Goal: Task Accomplishment & Management: Complete application form

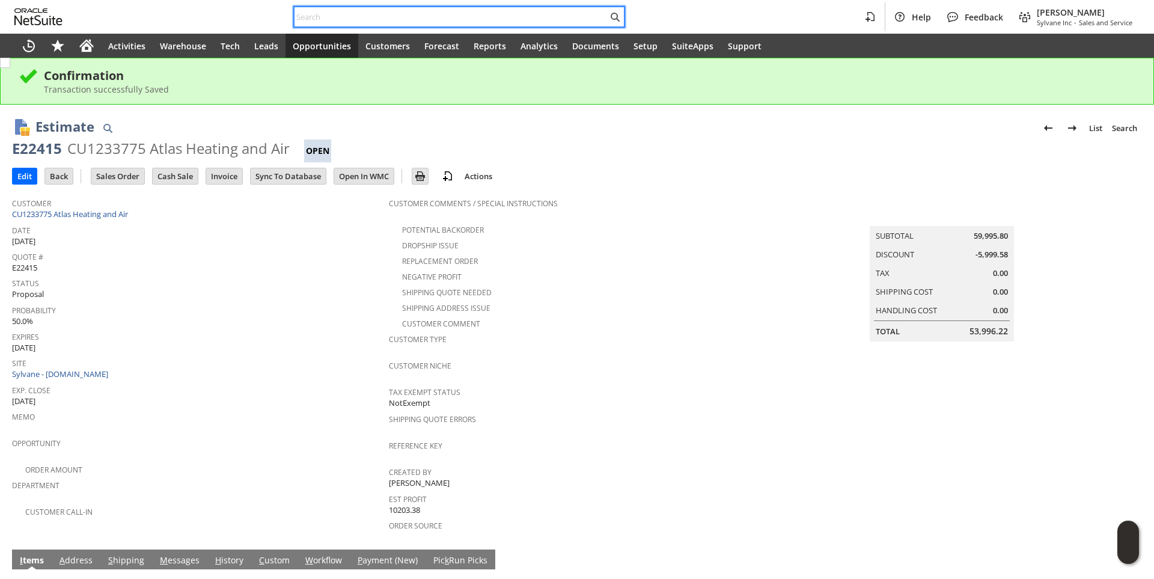
click at [320, 19] on input "text" at bounding box center [450, 17] width 313 height 14
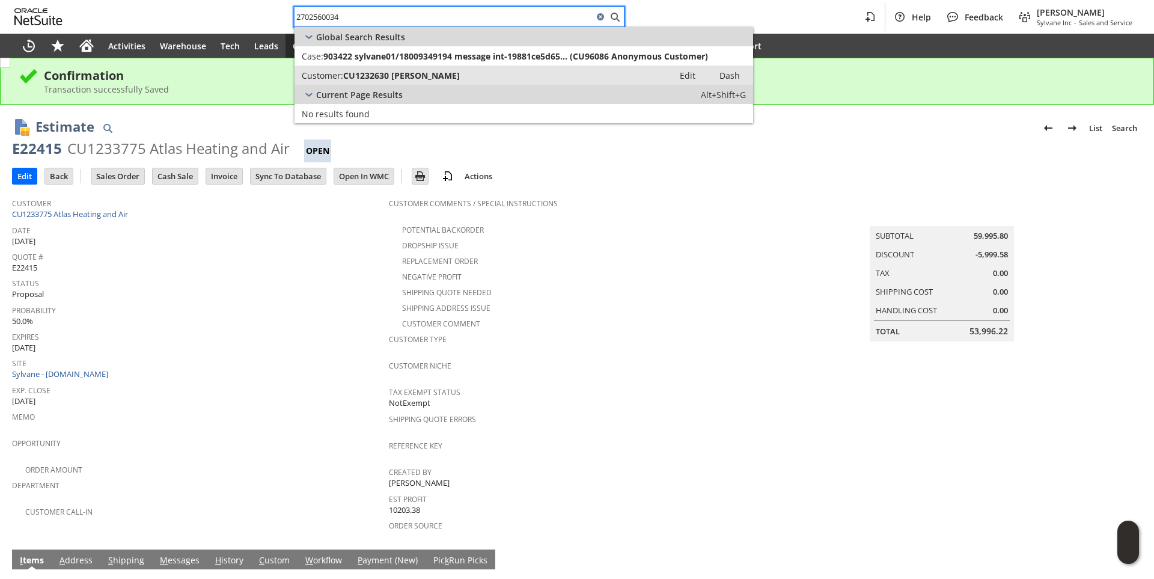
type input "2702560034"
click at [388, 79] on span "CU1232630 vincent casey" at bounding box center [401, 75] width 117 height 11
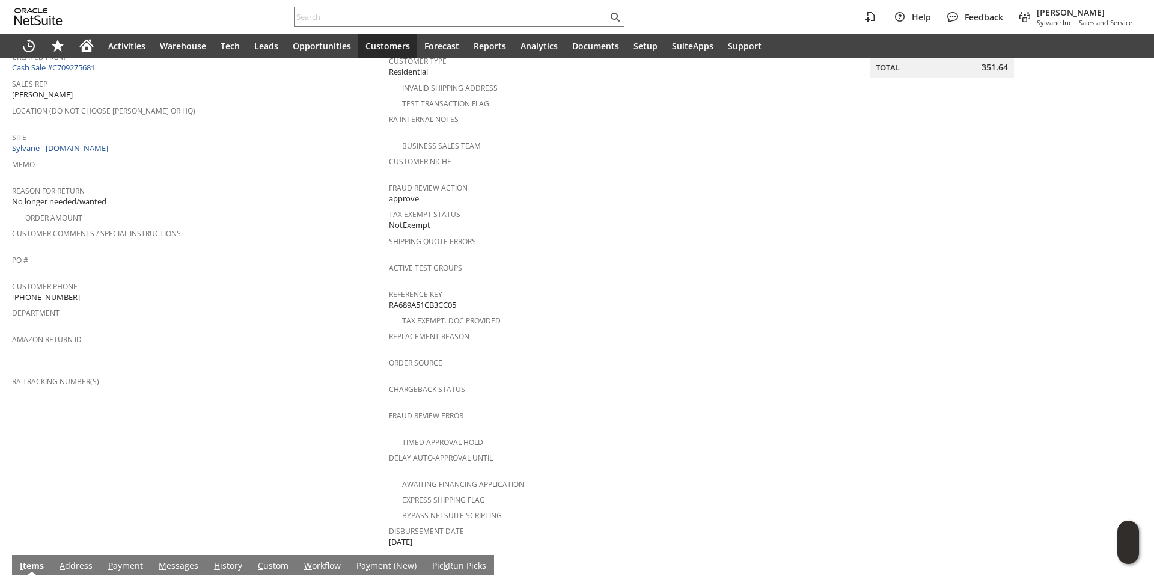
scroll to position [361, 0]
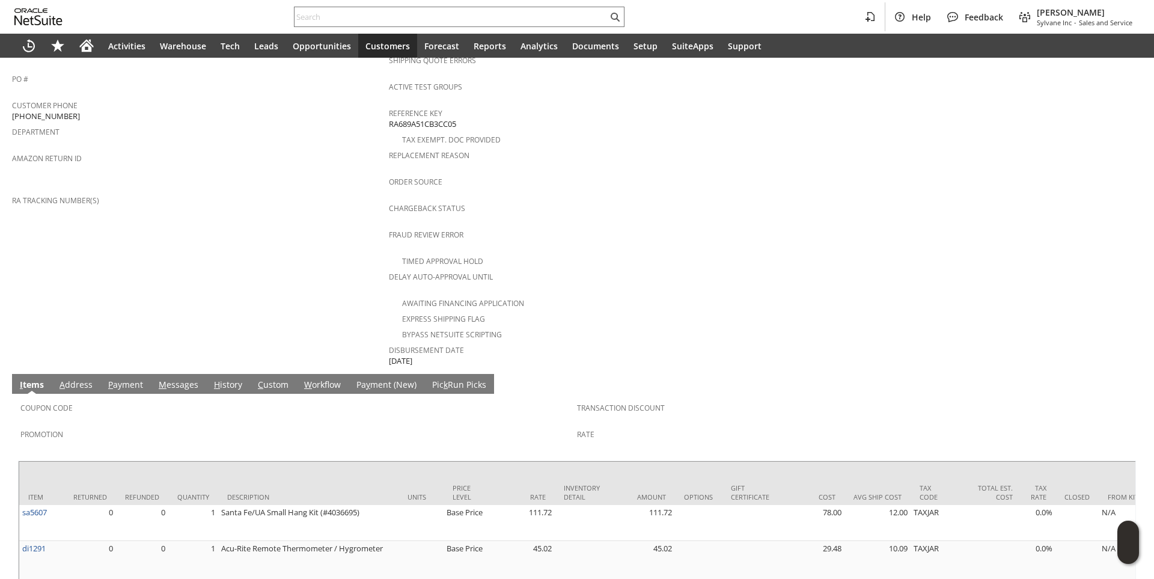
click at [179, 379] on link "M essages" at bounding box center [179, 385] width 46 height 13
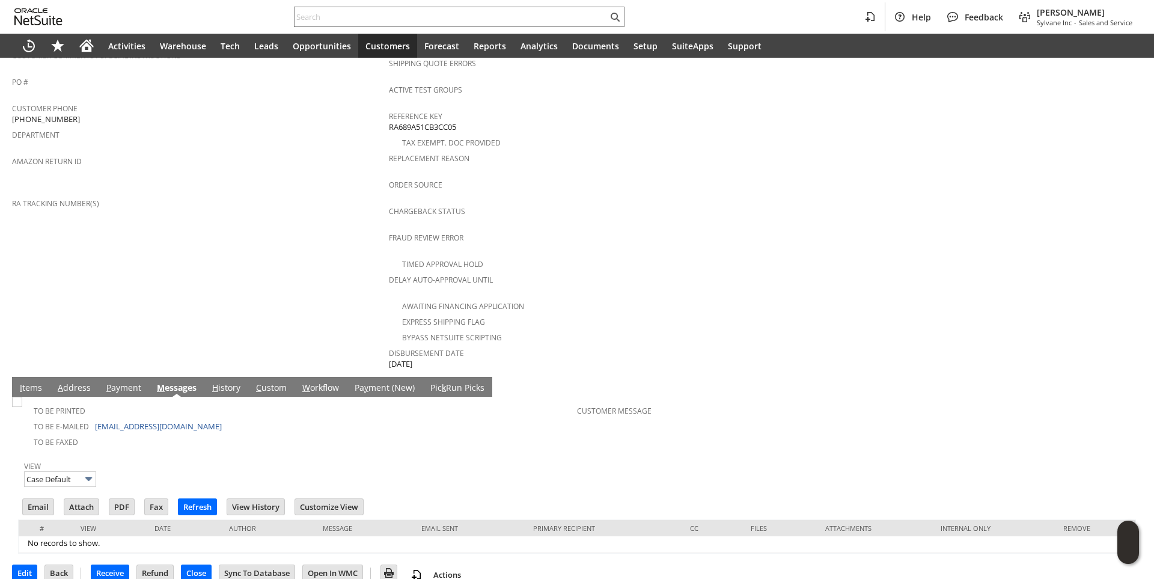
scroll to position [0, 0]
click at [30, 499] on input "Email" at bounding box center [38, 507] width 31 height 16
click at [768, 288] on td "Summary Subtotal 331.74 Transaction Discount Tax 19.90 Total 351.64" at bounding box center [953, 79] width 377 height 584
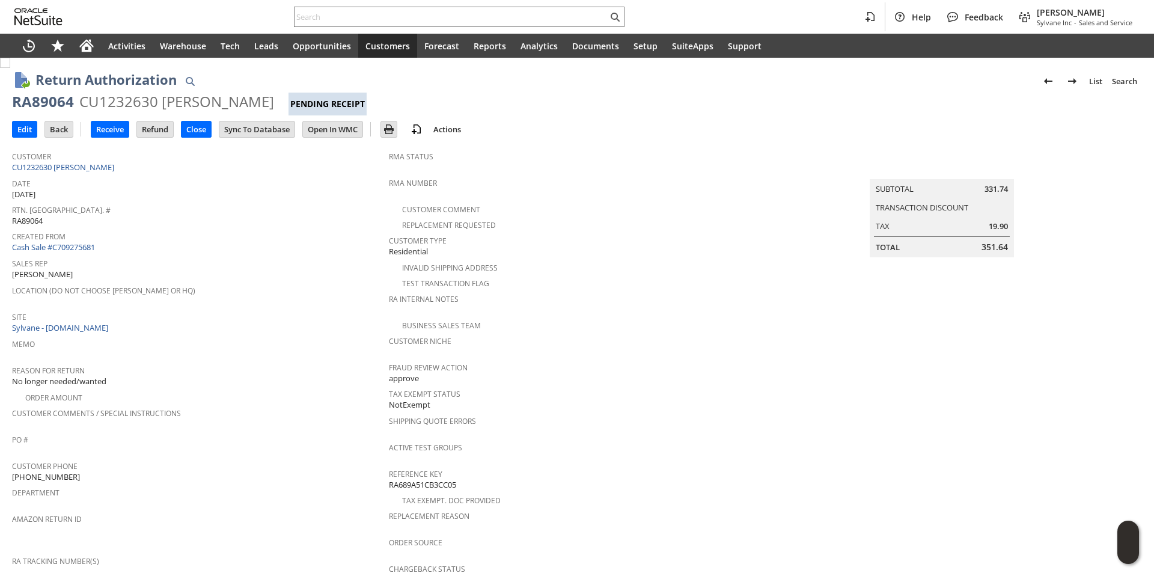
click at [34, 104] on div "RA89064" at bounding box center [43, 101] width 62 height 19
copy div "RA89064"
click at [334, 19] on input "text" at bounding box center [450, 17] width 313 height 14
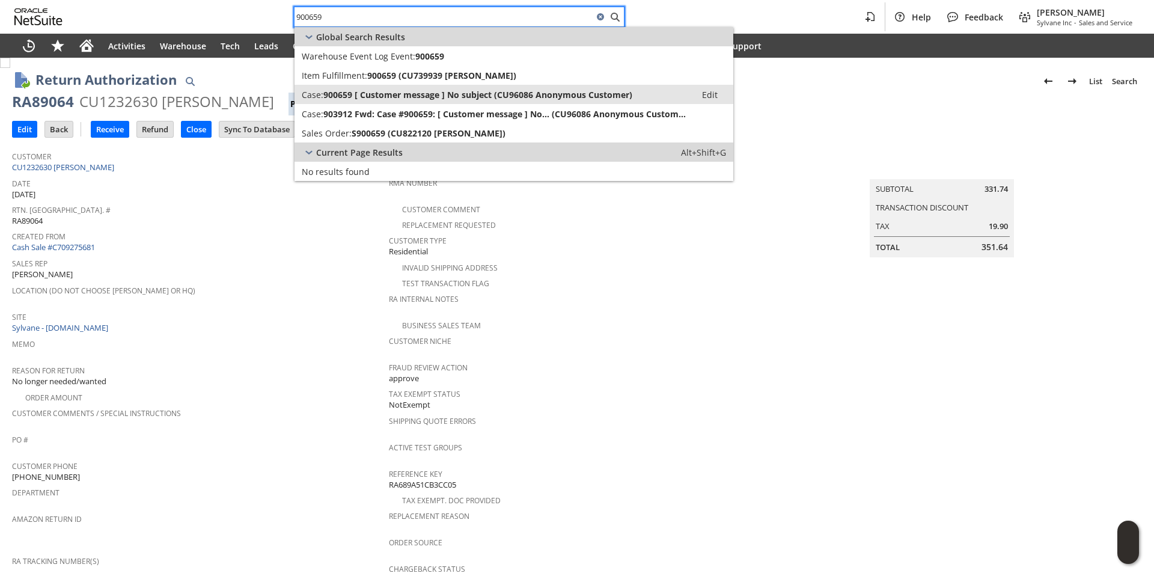
type input "900659"
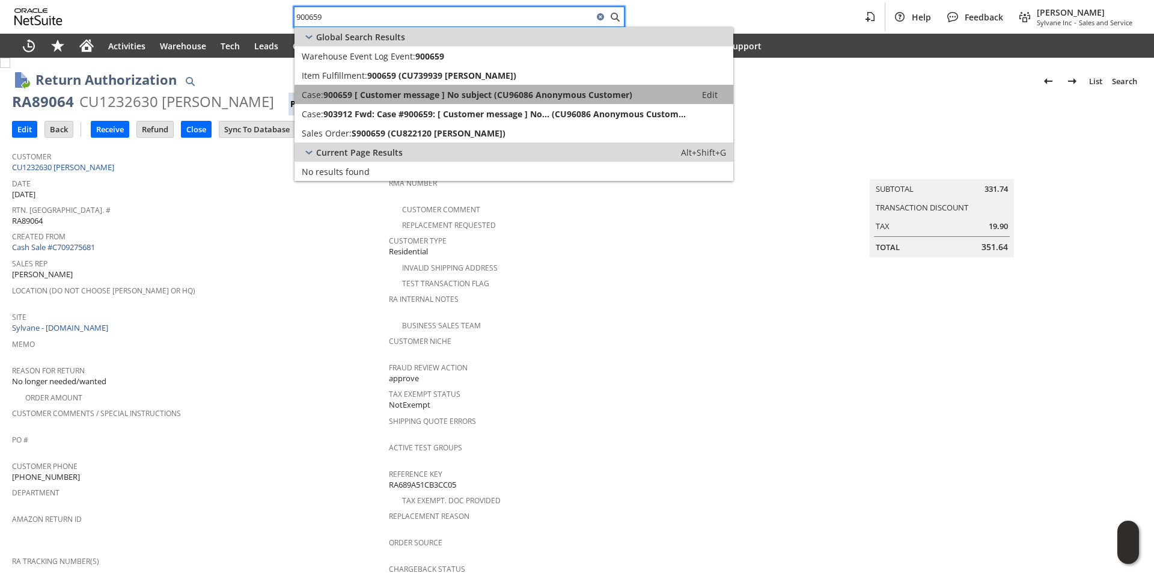
click at [340, 92] on span "900659 [ Customer message ] No subject (CU96086 Anonymous Customer)" at bounding box center [477, 94] width 309 height 11
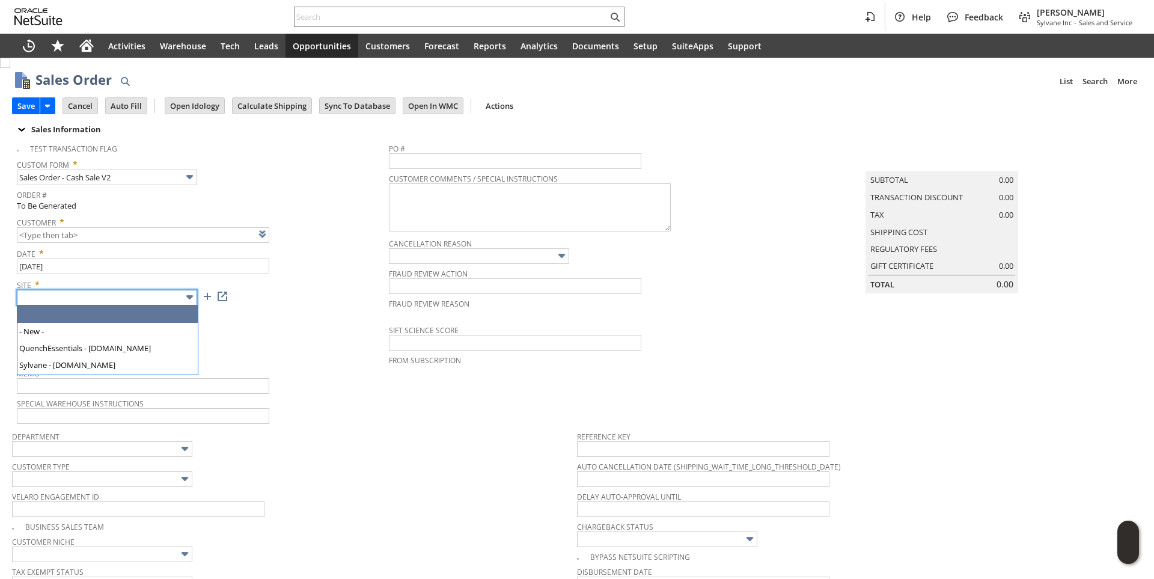
click at [154, 298] on input "text" at bounding box center [107, 298] width 180 height 16
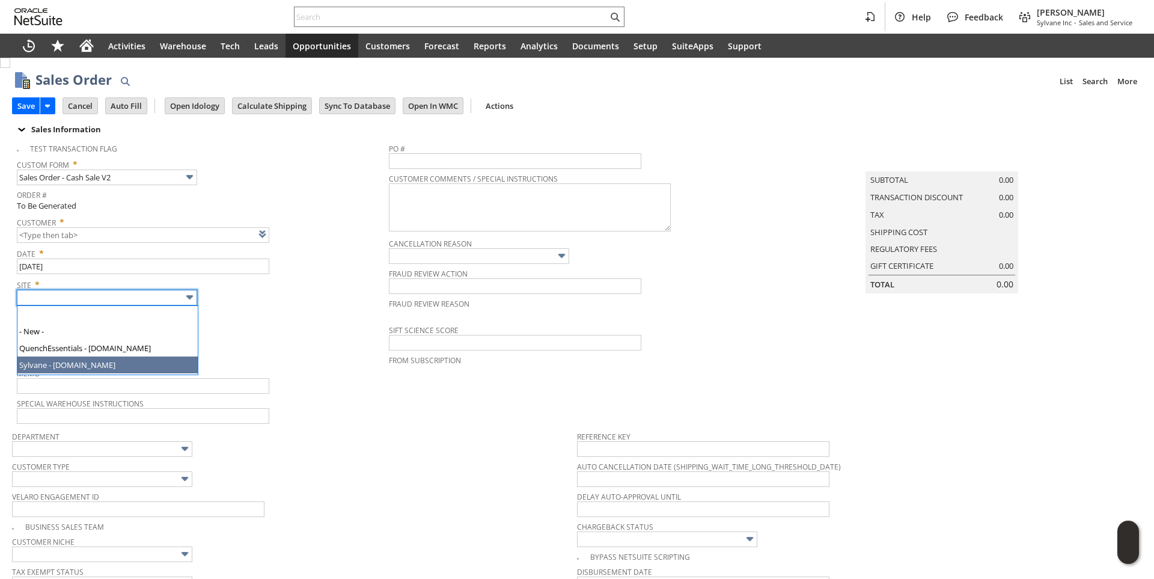
type input "Sylvane - [DOMAIN_NAME]"
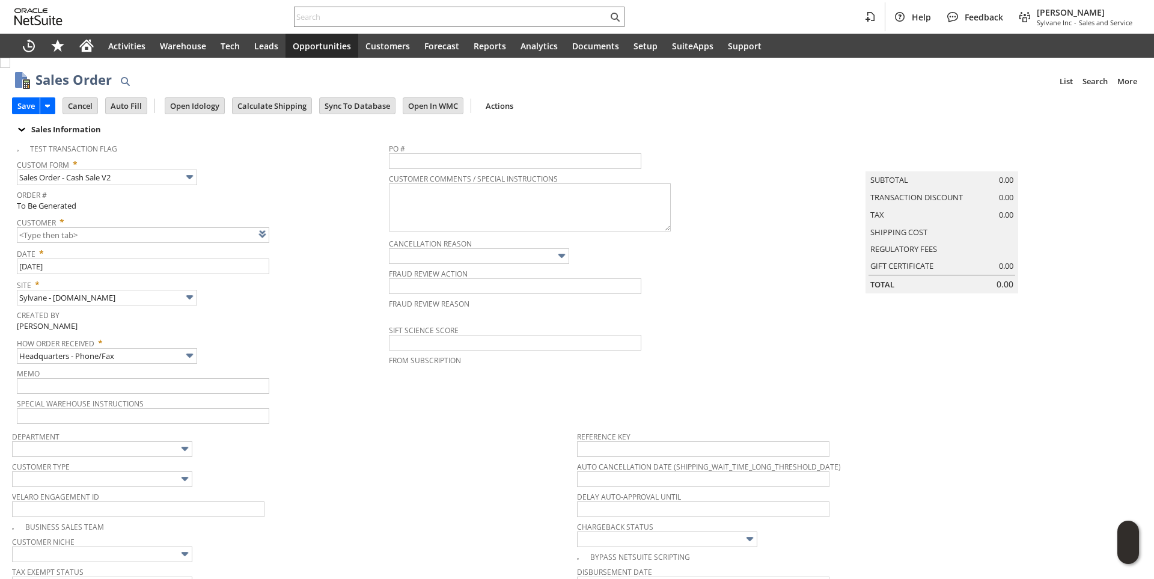
click at [236, 320] on span "Created By" at bounding box center [200, 313] width 366 height 14
click at [271, 231] on link at bounding box center [277, 233] width 13 height 13
type input "CU1233799 Los Alamos National Lab"
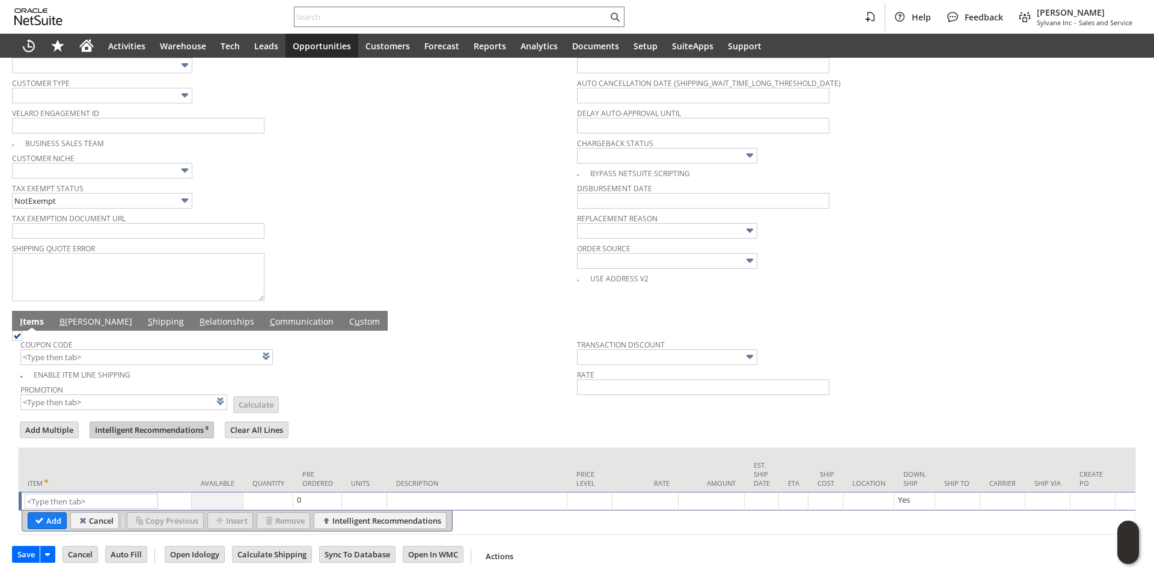
scroll to position [395, 0]
click at [78, 316] on link "B illing" at bounding box center [95, 322] width 79 height 13
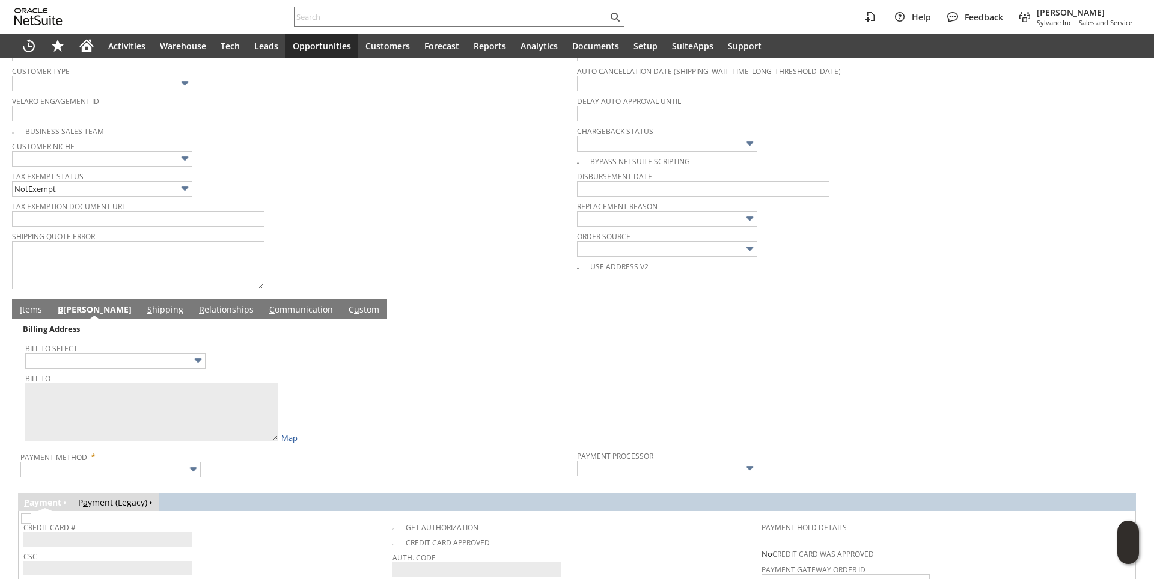
click at [84, 353] on span "Bill To Select" at bounding box center [298, 346] width 546 height 13
click at [84, 368] on input "text" at bounding box center [115, 361] width 180 height 16
type input "PO Box 1663"
type textarea "Los Alamos National Lab PO Box 1663 Los Alamos NM 87545 United States"
click at [439, 412] on div "Bill To Los Alamos National Lab PO Box 1663 Los Alamos NM 87545 United States M…" at bounding box center [298, 406] width 546 height 73
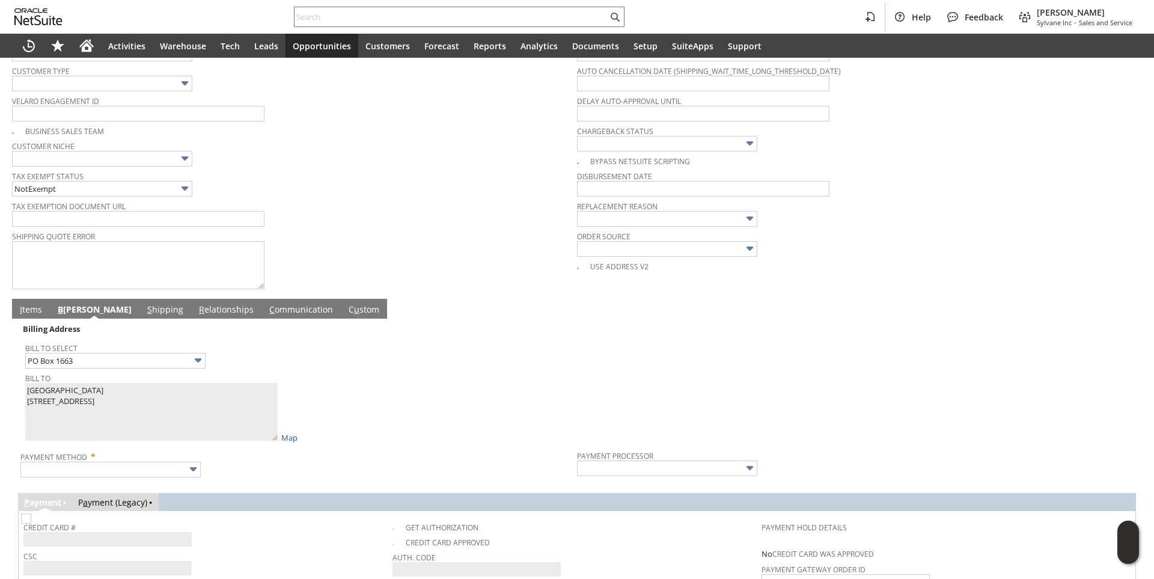
click at [39, 311] on link "I tems" at bounding box center [31, 309] width 28 height 13
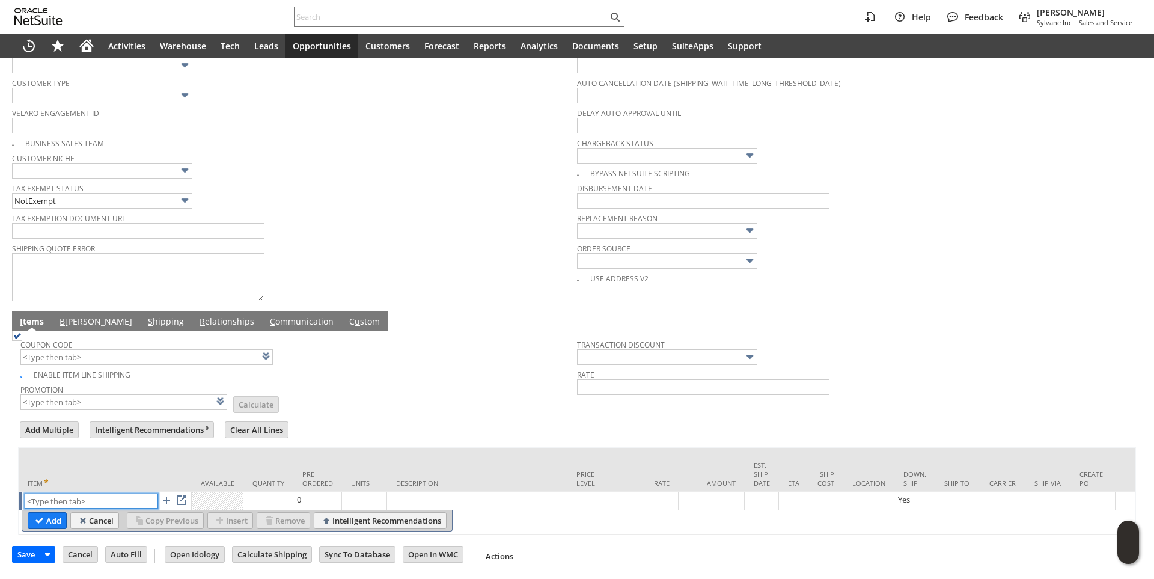
click at [81, 493] on input "text" at bounding box center [91, 500] width 133 height 15
paste input "pu2755"
type input "pu2755"
click at [352, 434] on form "Add Multiple Intelligent Recommendations ⁰ Clear All Lines Line Items All Item …" at bounding box center [577, 476] width 1118 height 115
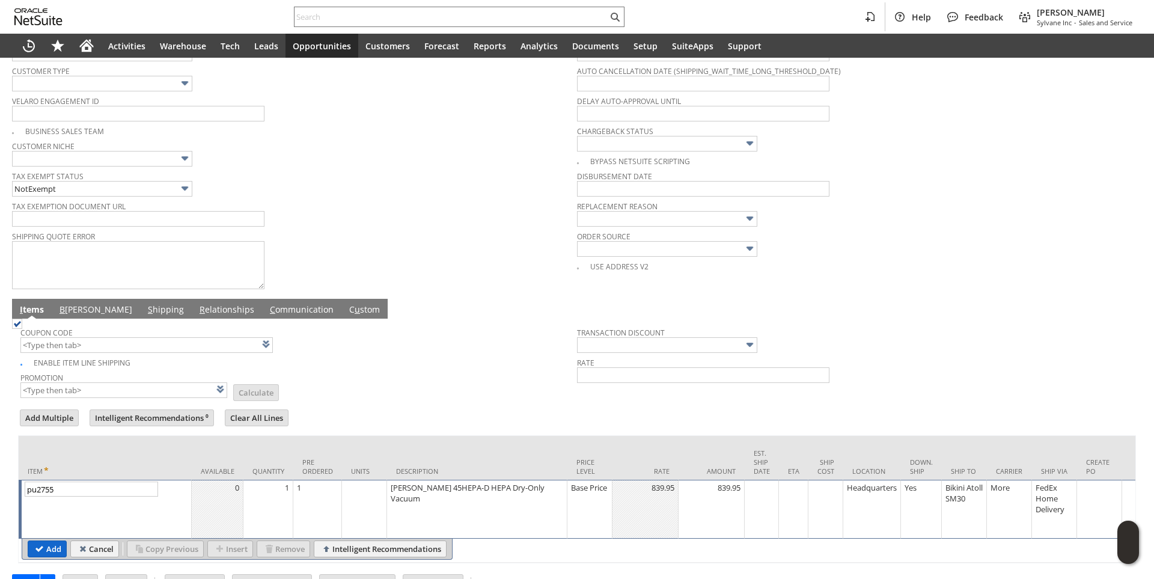
click at [50, 556] on input "Add" at bounding box center [47, 549] width 38 height 16
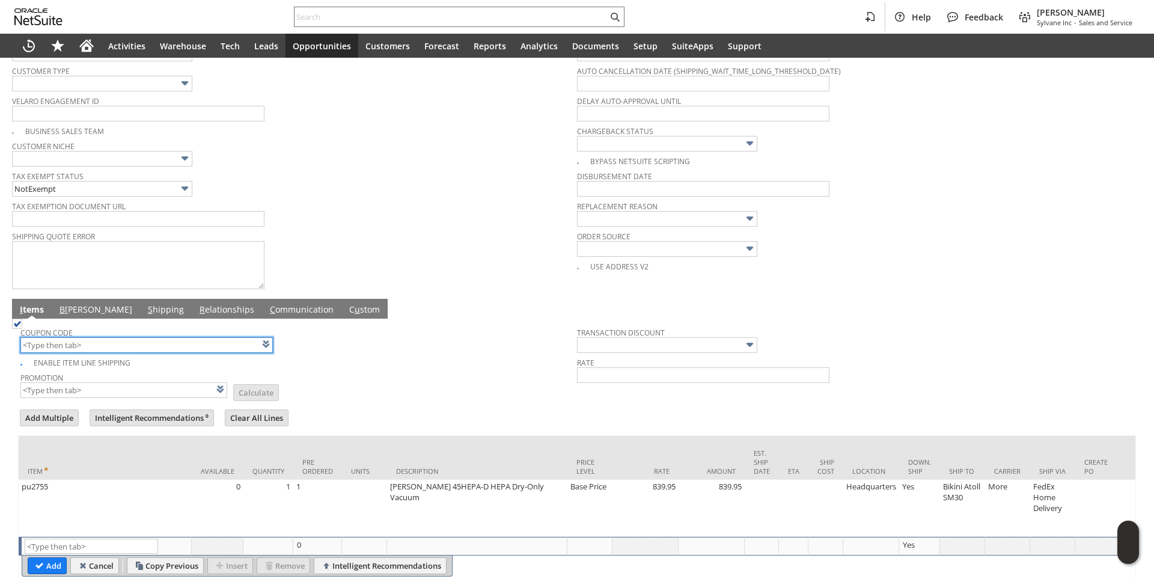
click at [91, 353] on input "text" at bounding box center [146, 345] width 252 height 16
click at [413, 404] on tbody "Coupon Code hr283 Enable Item Line Shipping Promotion List Calculate Transactio…" at bounding box center [577, 363] width 1118 height 89
type input "HR283"
type input "Promo Code"
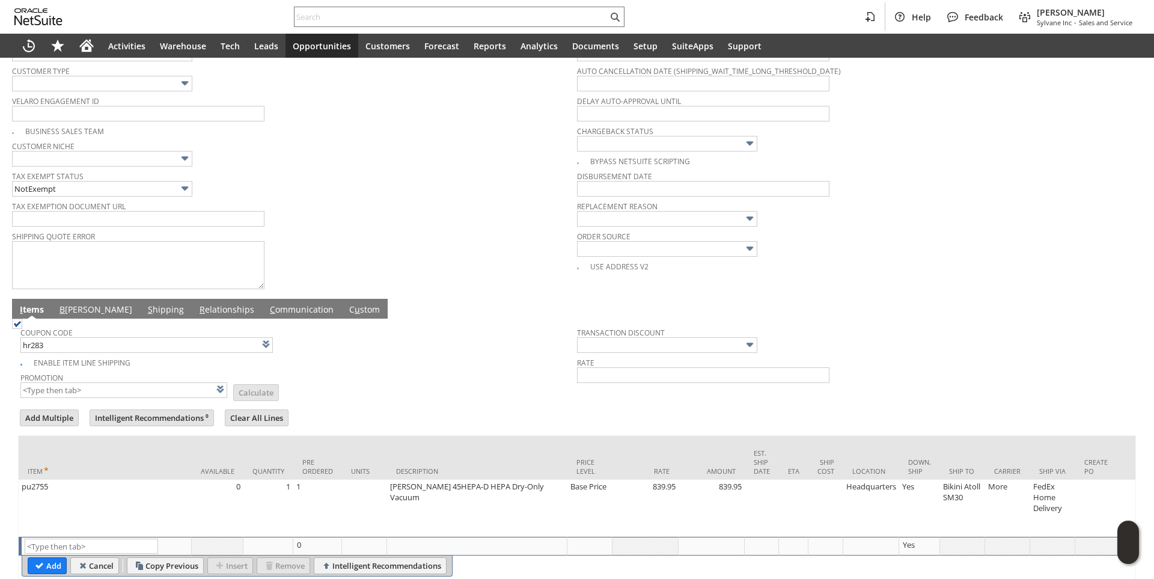
type input "-5.0%"
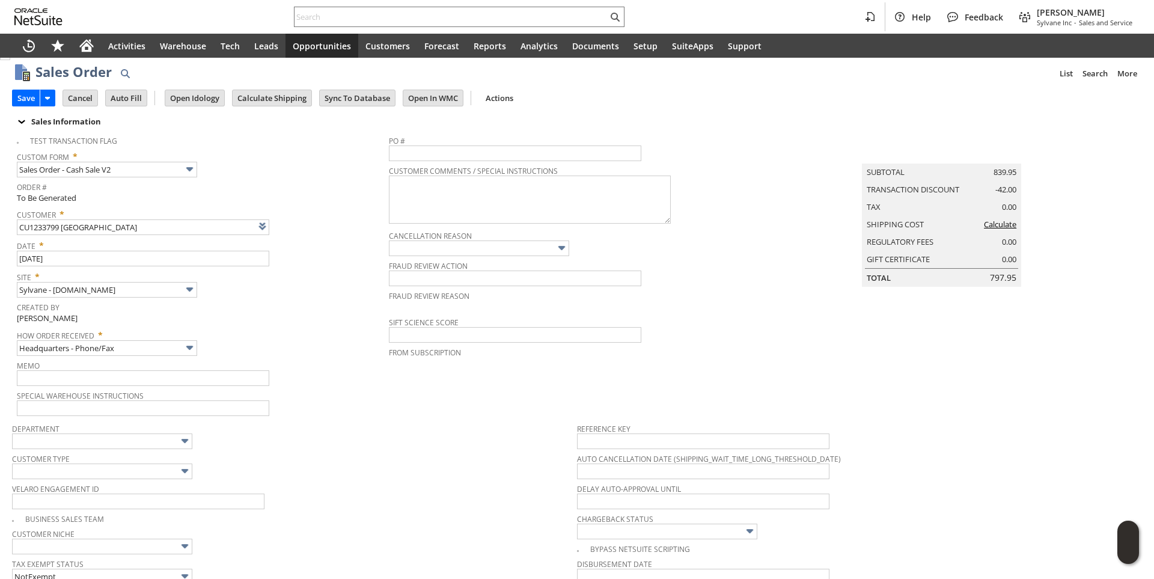
scroll to position [0, 0]
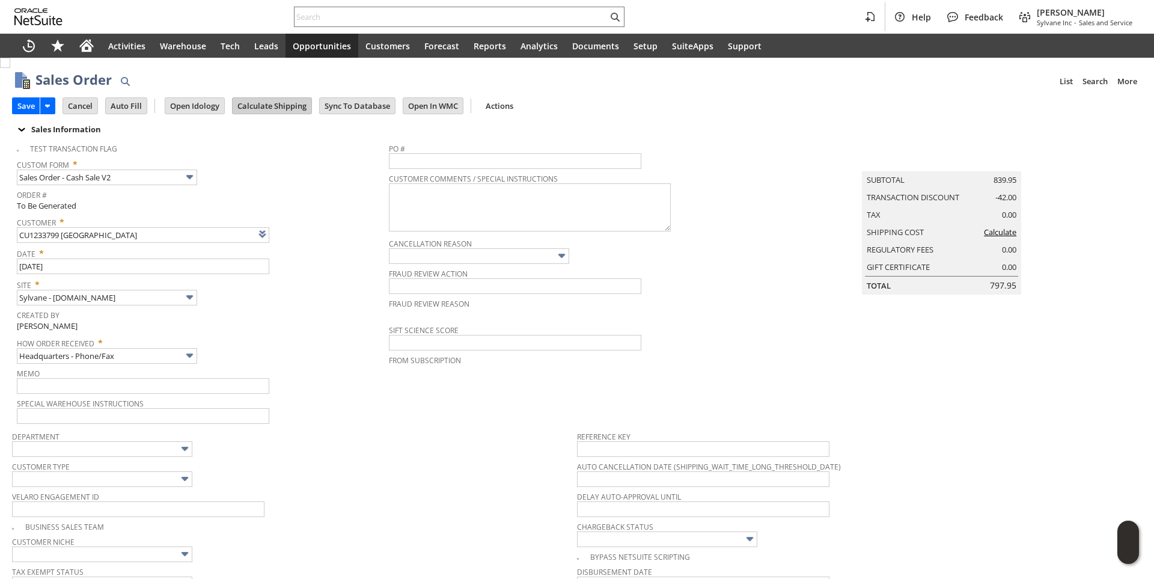
click at [269, 112] on input "Calculate Shipping" at bounding box center [272, 106] width 79 height 16
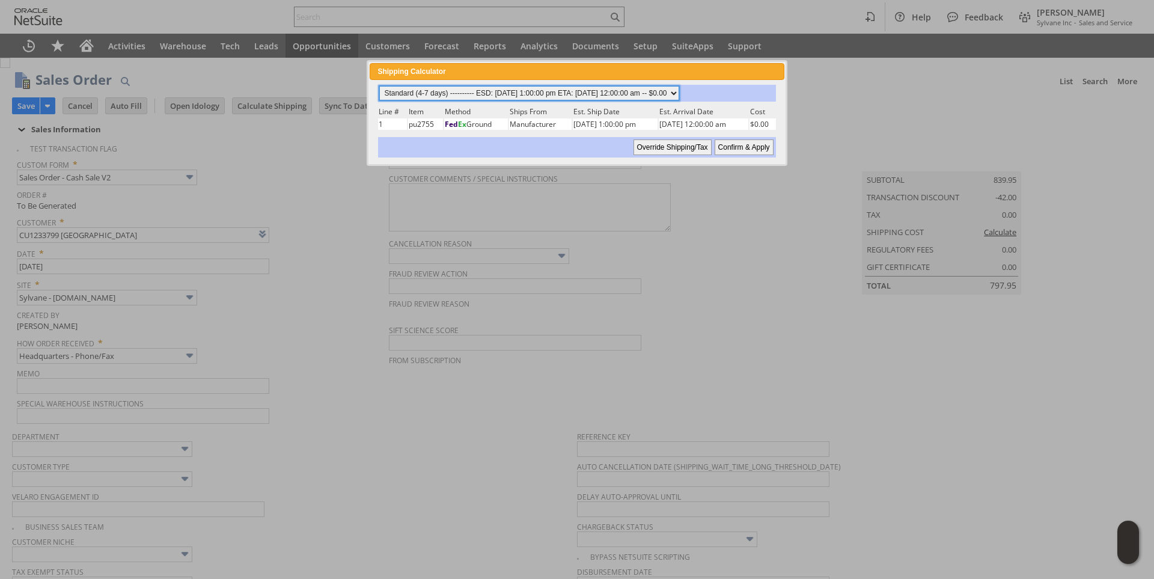
click at [679, 93] on select "Standard (4-7 days) ---------- ESD: 08/19/2025 1:00:00 pm ETA: 08/25/2025 12:00…" at bounding box center [529, 93] width 300 height 14
click at [379, 86] on select "Standard (4-7 days) ---------- ESD: 08/19/2025 1:00:00 pm ETA: 08/25/2025 12:00…" at bounding box center [529, 93] width 300 height 14
click at [742, 147] on input "Confirm & Apply" at bounding box center [744, 147] width 59 height 16
type input "Government"
type input "Add"
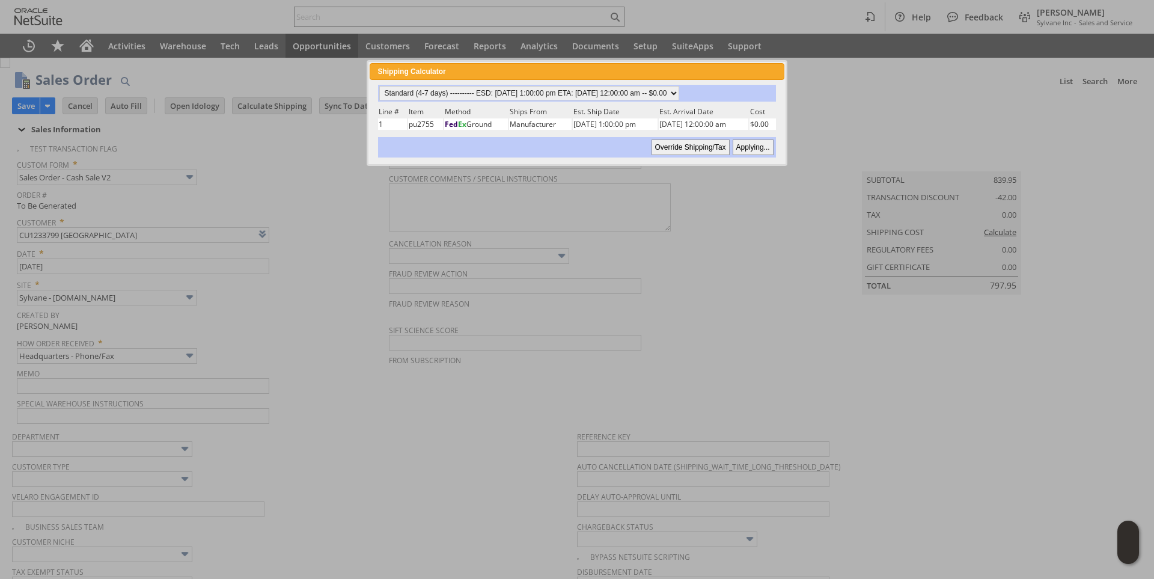
type input "Copy Previous"
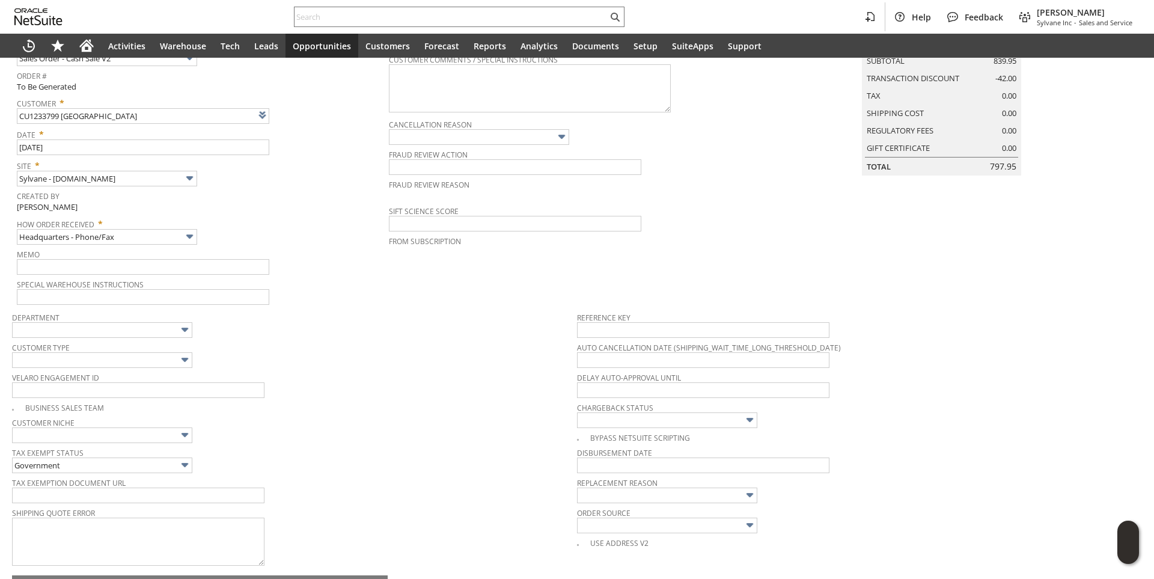
scroll to position [451, 0]
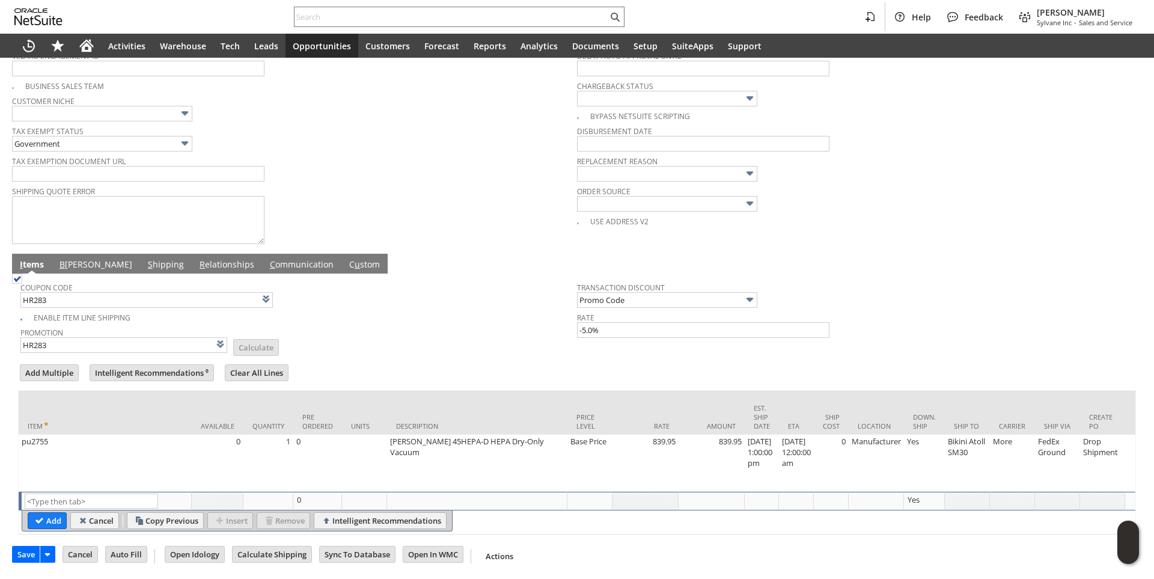
click at [76, 259] on link "B illing" at bounding box center [95, 264] width 79 height 13
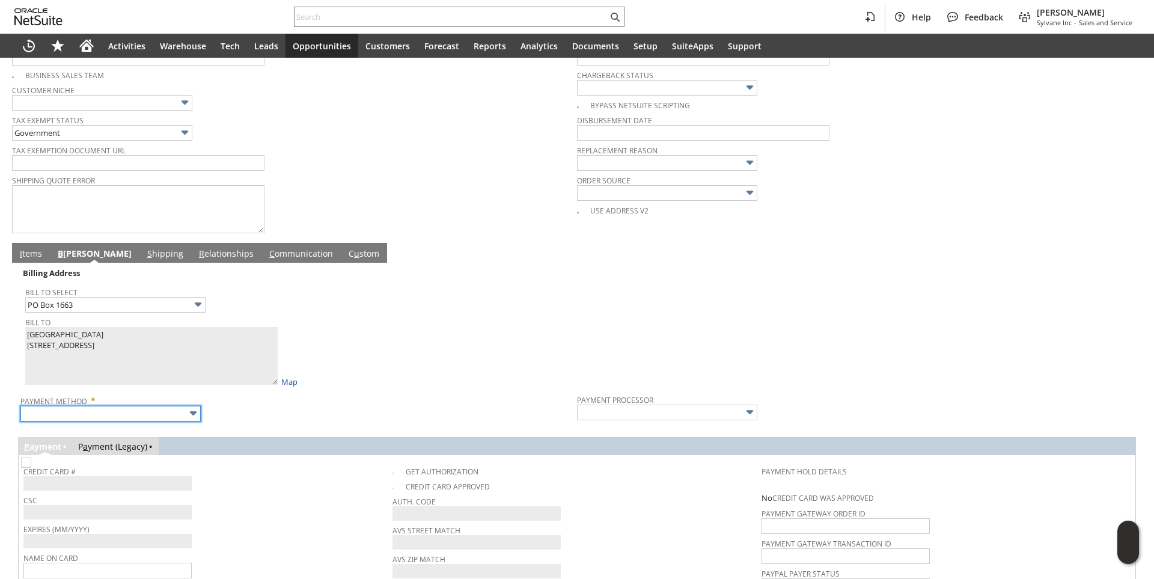
click at [139, 420] on input "text" at bounding box center [110, 414] width 180 height 16
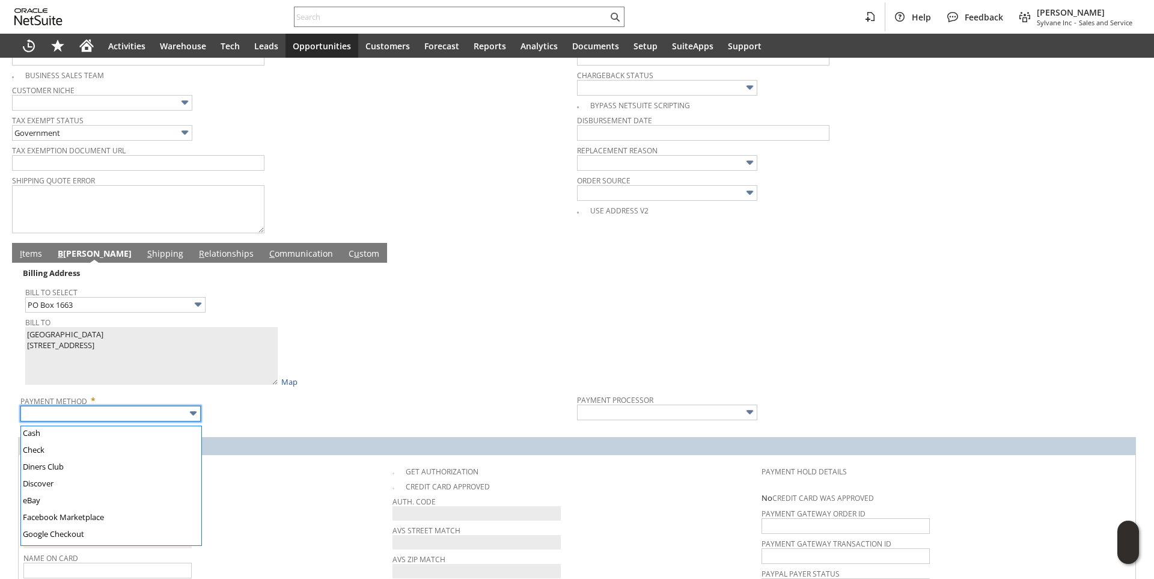
scroll to position [335, 0]
type input "Visa / Mastercard"
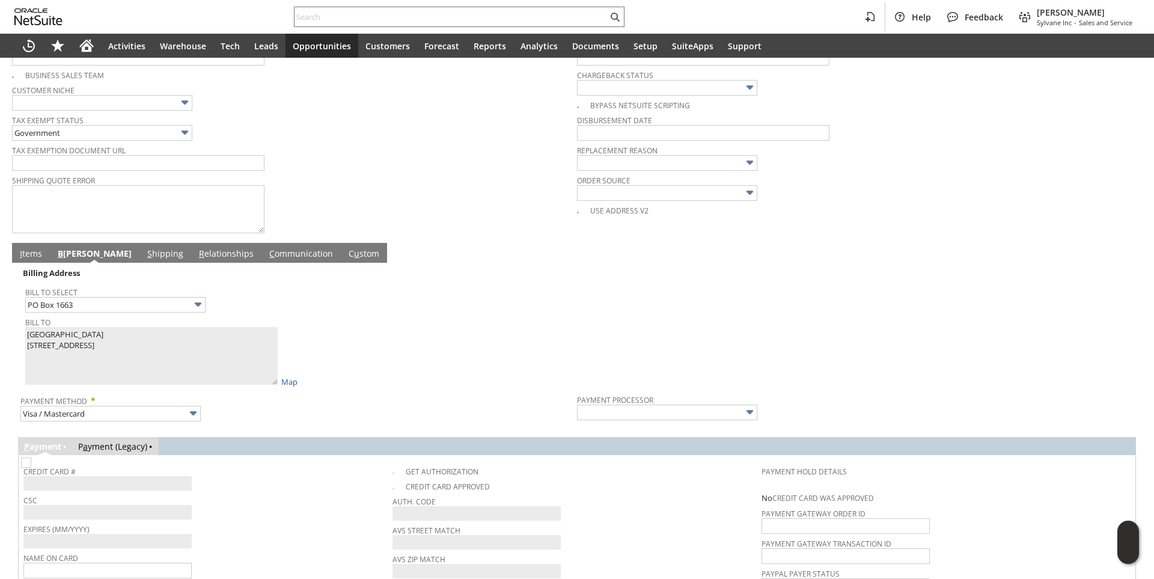
click at [251, 505] on span "CSC" at bounding box center [204, 498] width 363 height 13
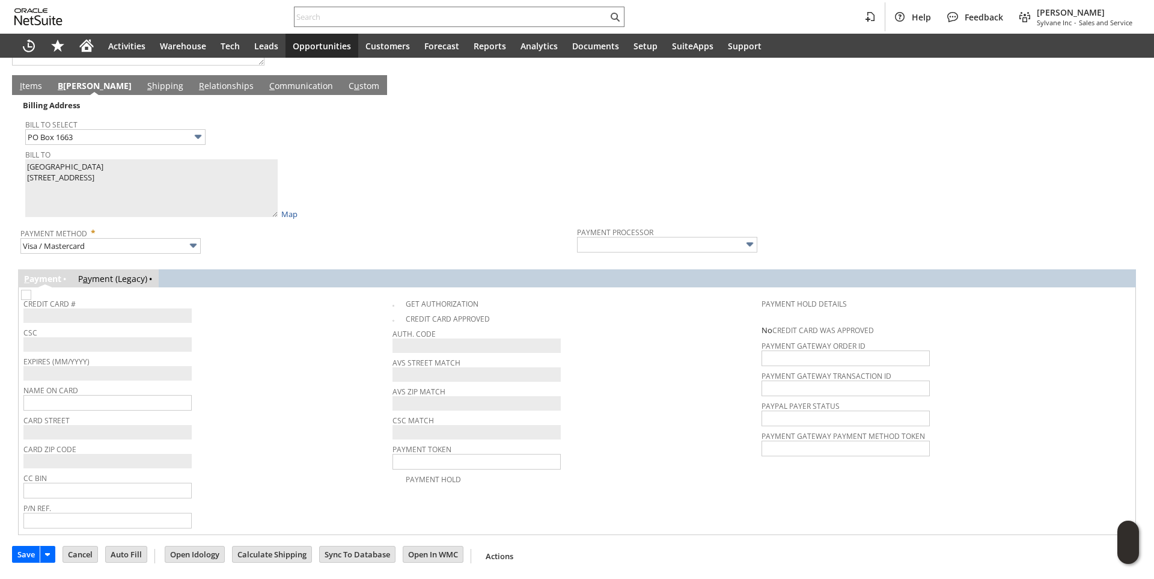
type input "Braintree"
checkbox input "true"
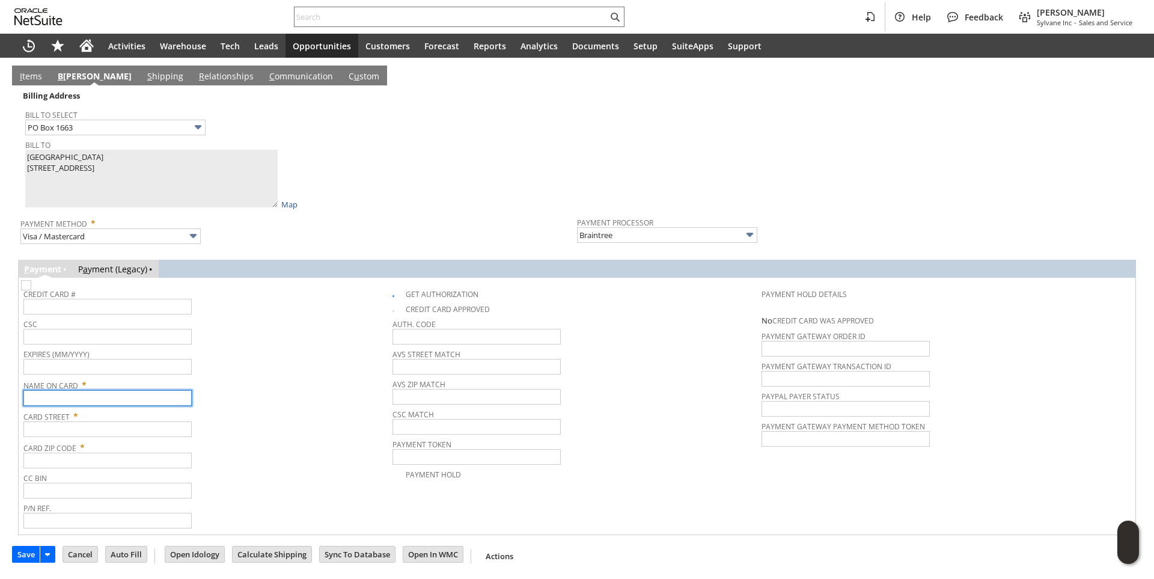
click at [77, 398] on input "text" at bounding box center [107, 398] width 168 height 16
paste input "Los Alamos National Lab"
type input "Los Alamos National Lab"
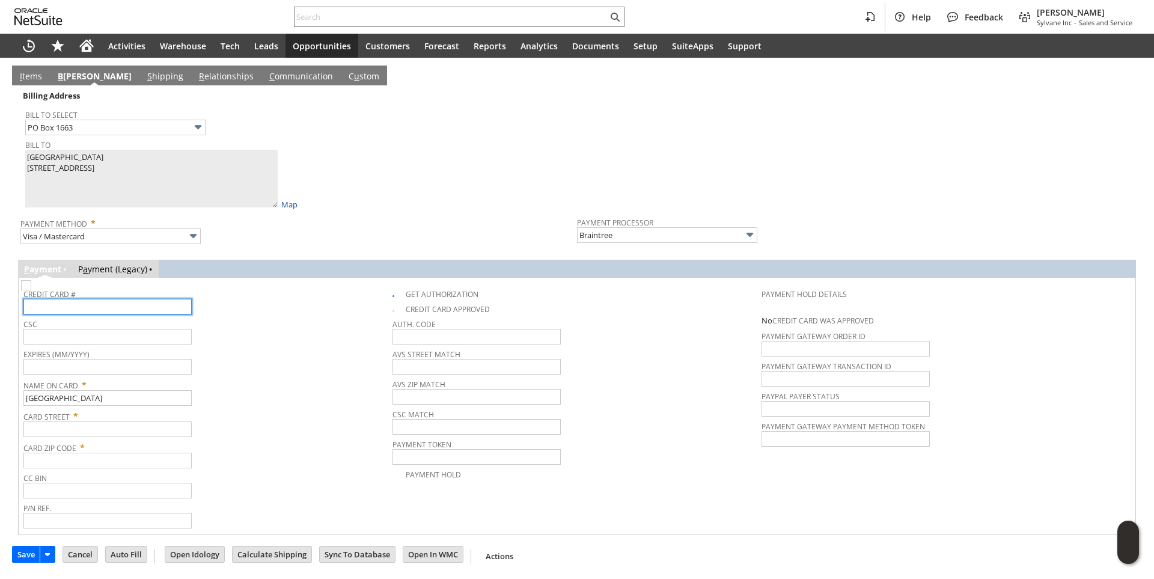
drag, startPoint x: 69, startPoint y: 314, endPoint x: 78, endPoint y: 308, distance: 10.5
click at [70, 314] on input "text" at bounding box center [107, 307] width 168 height 16
type input "4246044654670169"
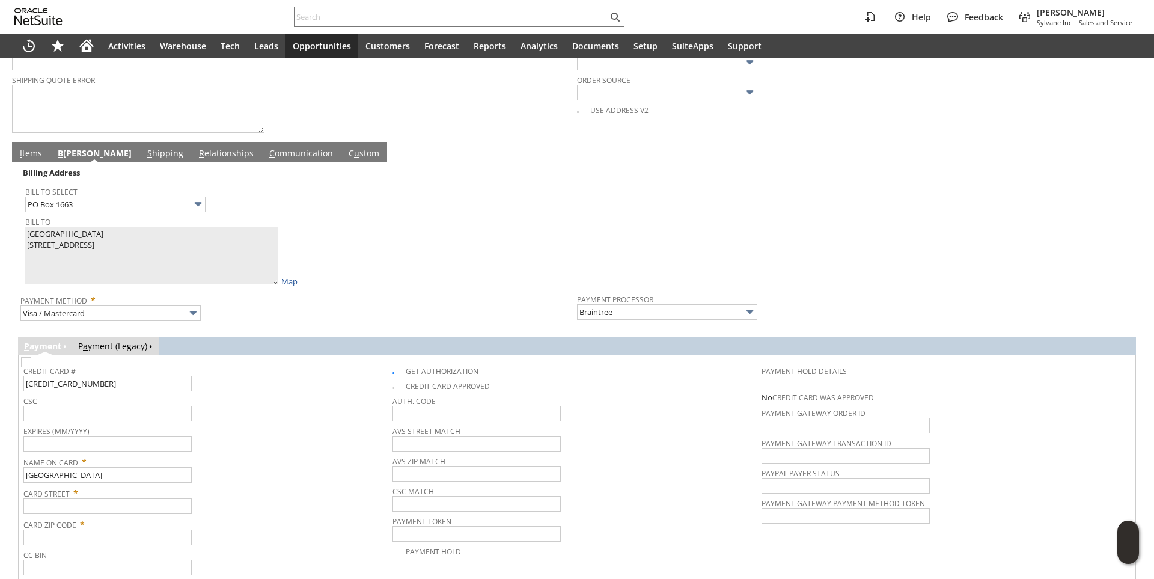
scroll to position [633, 0]
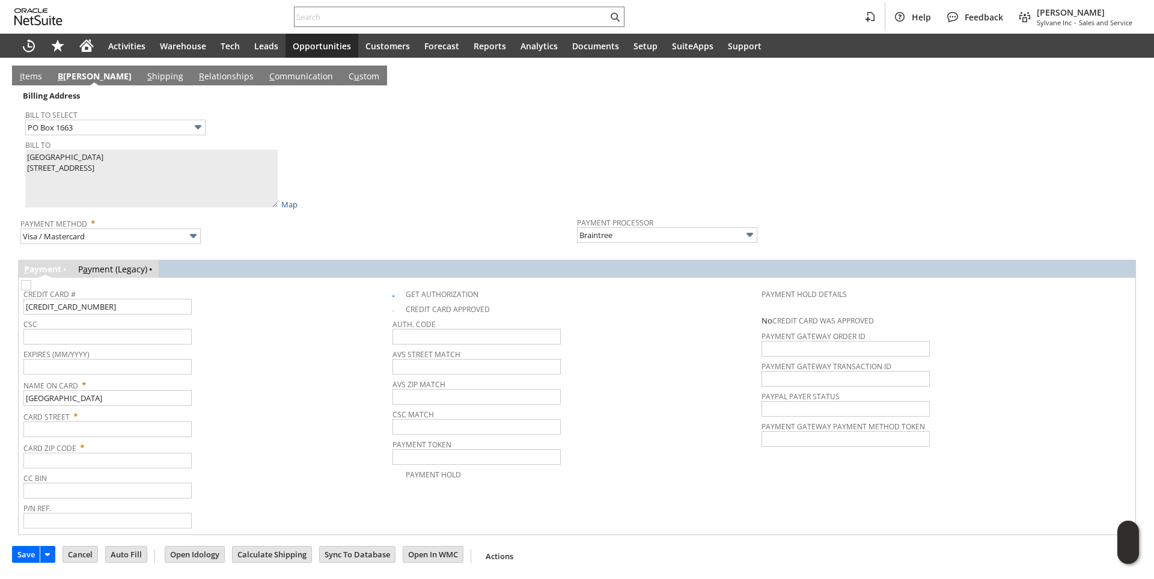
drag, startPoint x: 39, startPoint y: 72, endPoint x: 162, endPoint y: 243, distance: 211.5
click at [39, 72] on link "I tems" at bounding box center [31, 76] width 28 height 13
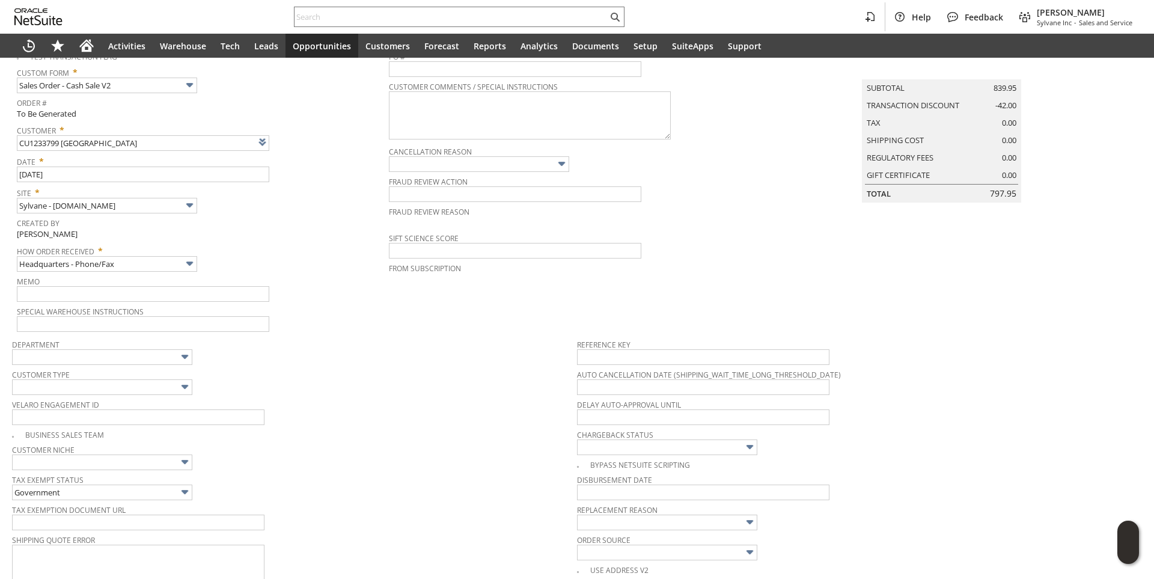
scroll to position [0, 0]
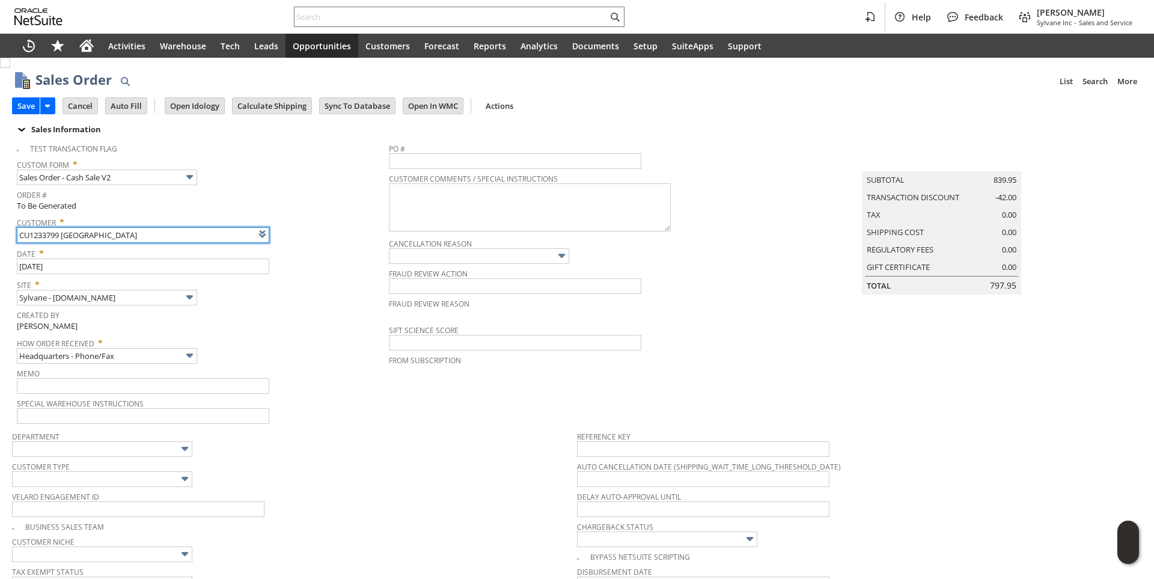
drag, startPoint x: 157, startPoint y: 231, endPoint x: -24, endPoint y: 234, distance: 180.9
click at [0, 234] on html "Help Feedback Brock Bare Sylvane Inc - Sales and Service Activities Warehouse T…" at bounding box center [577, 289] width 1154 height 579
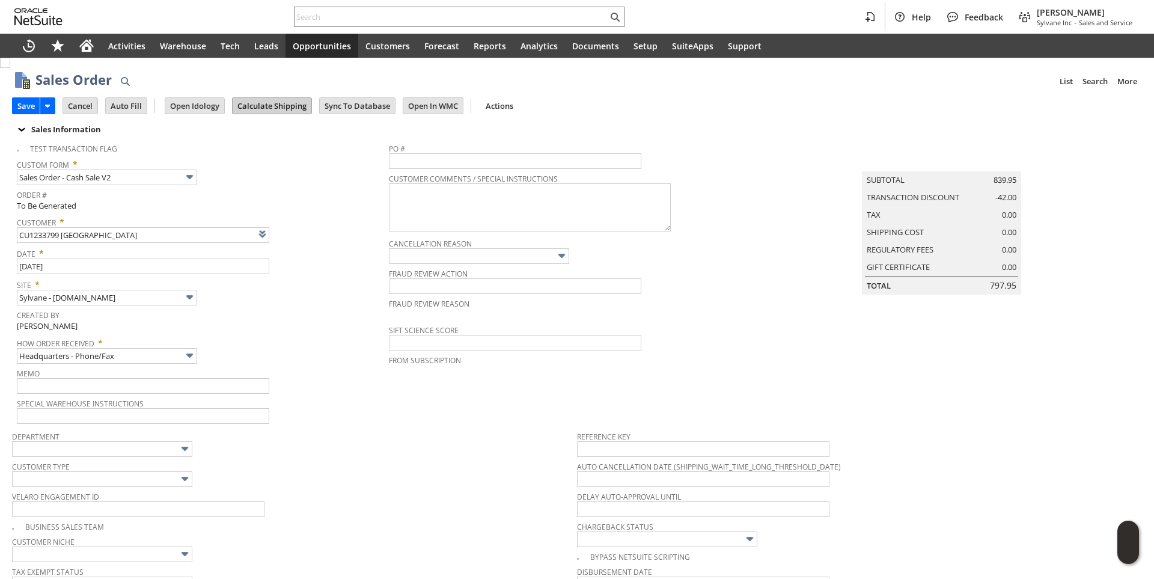
click at [302, 105] on input "Calculate Shipping" at bounding box center [272, 106] width 79 height 16
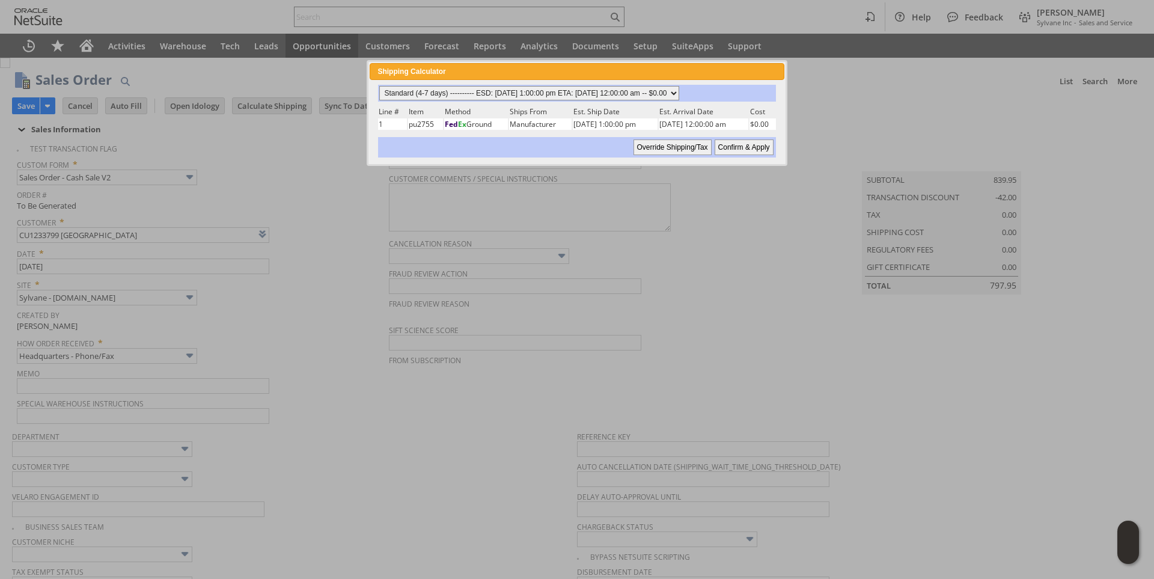
click at [679, 93] on select "Standard (4-7 days) ---------- ESD: 08/19/2025 1:00:00 pm ETA: 08/25/2025 12:00…" at bounding box center [529, 93] width 300 height 14
click at [379, 86] on select "Standard (4-7 days) ---------- ESD: 08/19/2025 1:00:00 pm ETA: 08/25/2025 12:00…" at bounding box center [529, 93] width 300 height 14
click at [759, 144] on input "Confirm & Apply" at bounding box center [744, 147] width 59 height 16
type input "NotExempt"
type input "Add"
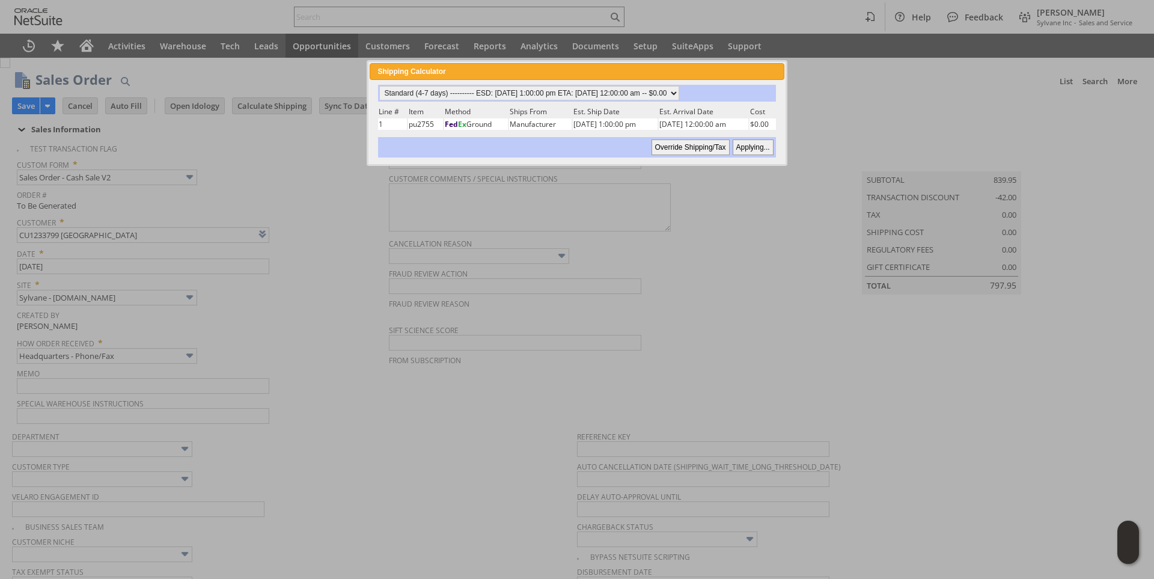
type input "Copy Previous"
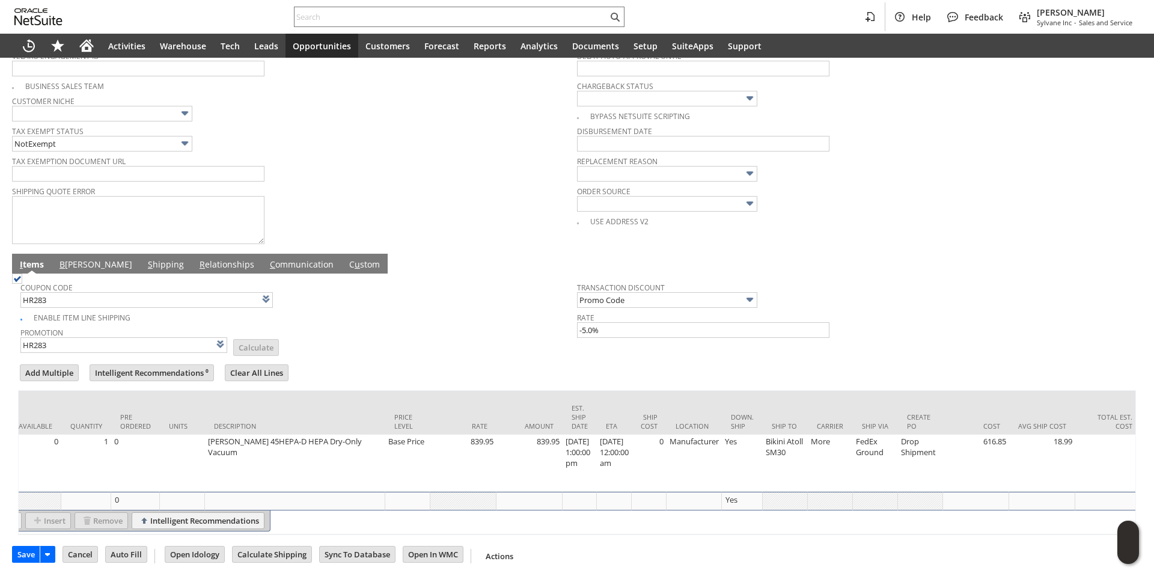
scroll to position [0, 200]
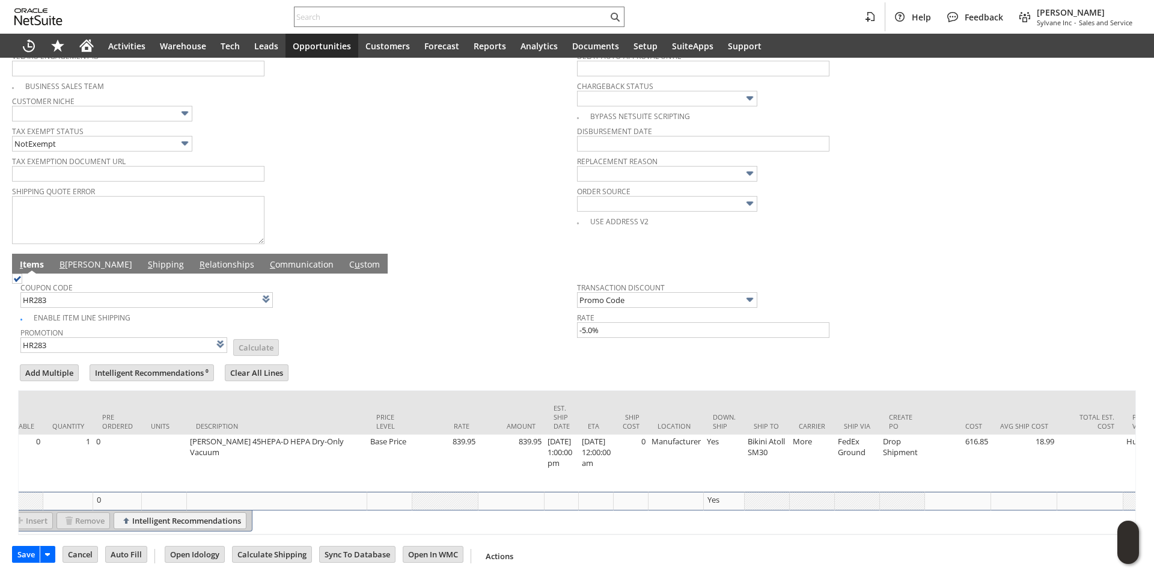
click at [71, 258] on link "B illing" at bounding box center [95, 264] width 79 height 13
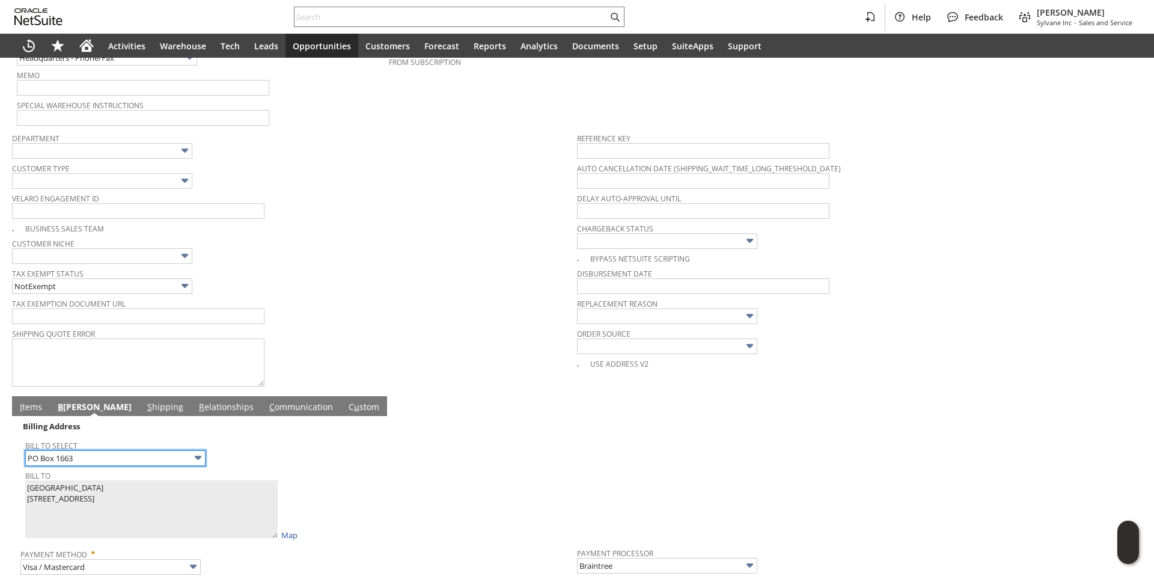
scroll to position [273, 0]
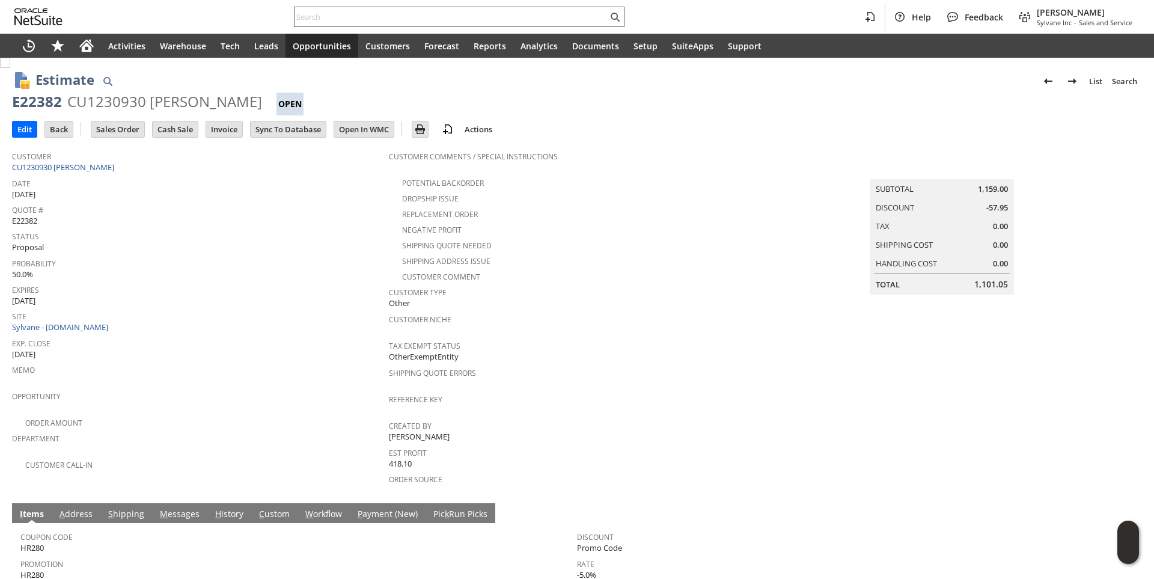
click at [338, 20] on input "text" at bounding box center [450, 17] width 313 height 14
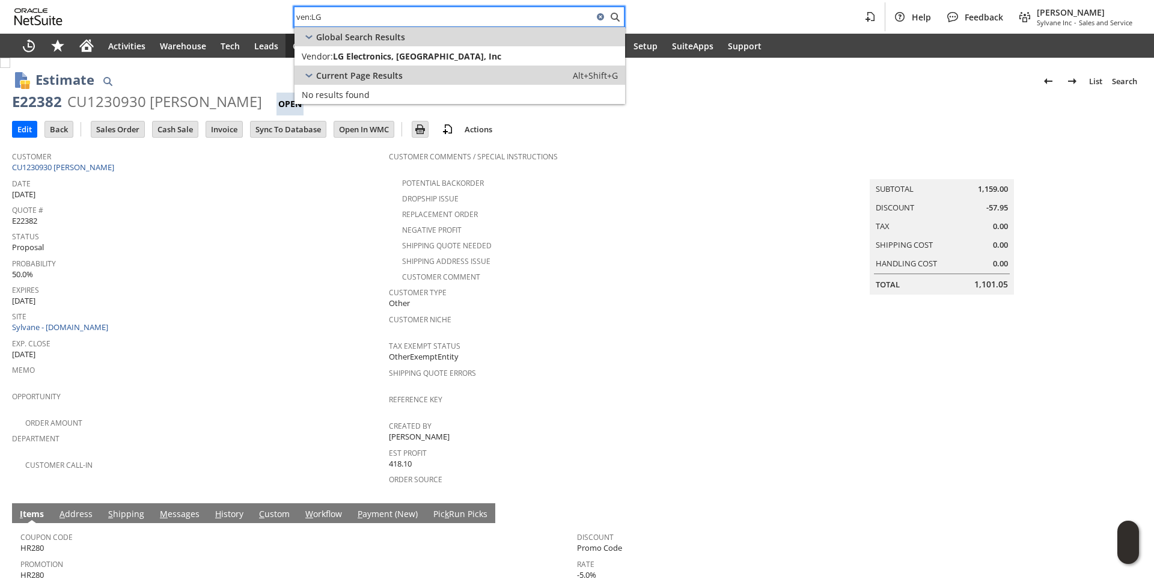
type input "ven:LG"
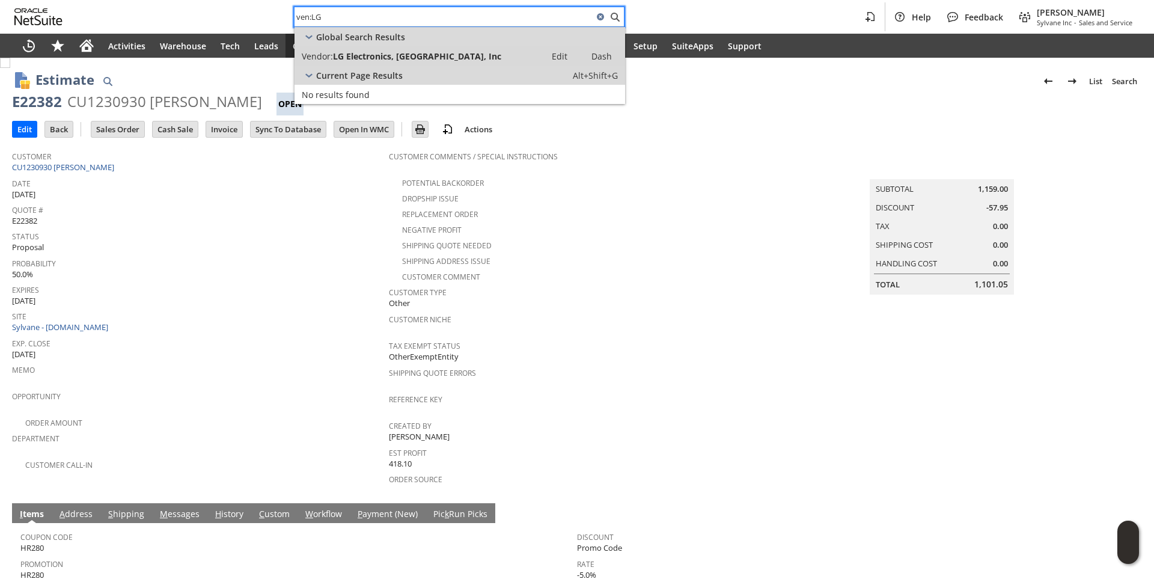
click at [353, 56] on span "LG Electronics, USA, Inc" at bounding box center [417, 55] width 168 height 11
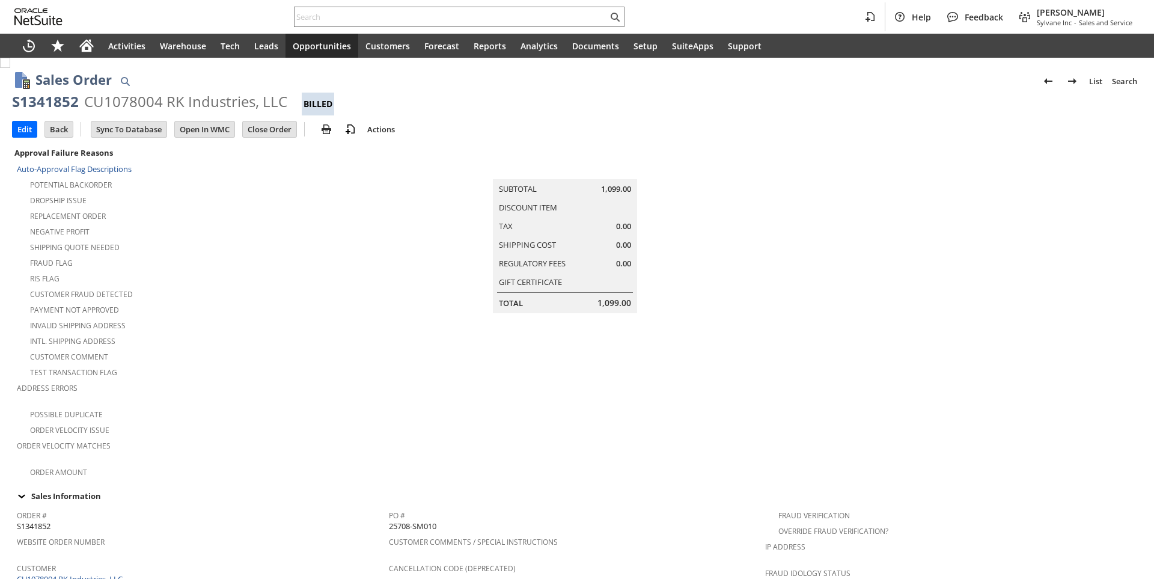
scroll to position [600, 0]
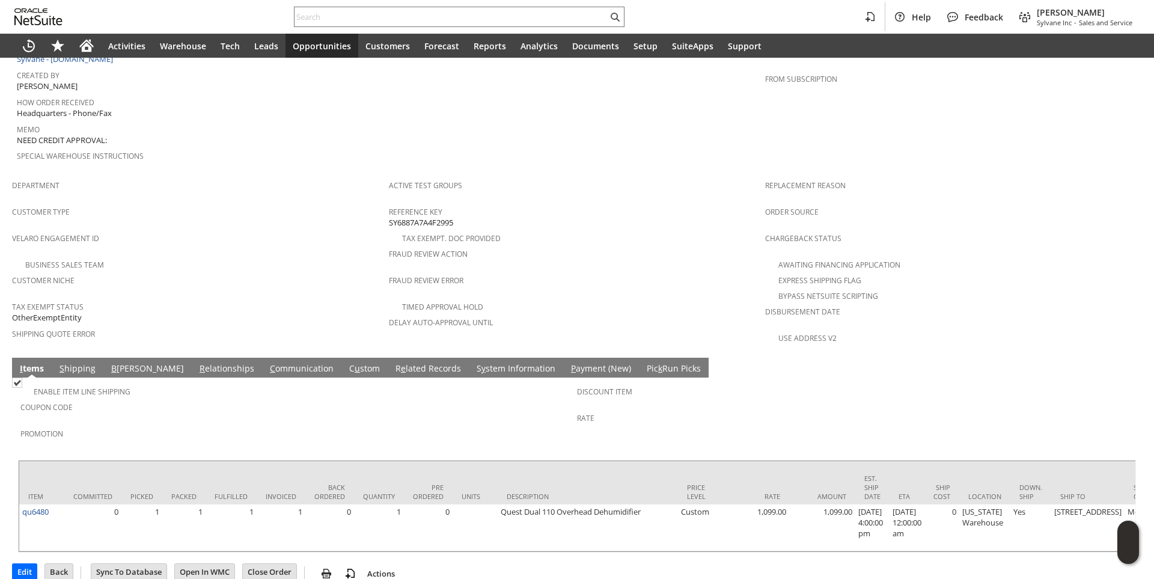
click at [72, 362] on link "S hipping" at bounding box center [77, 368] width 42 height 13
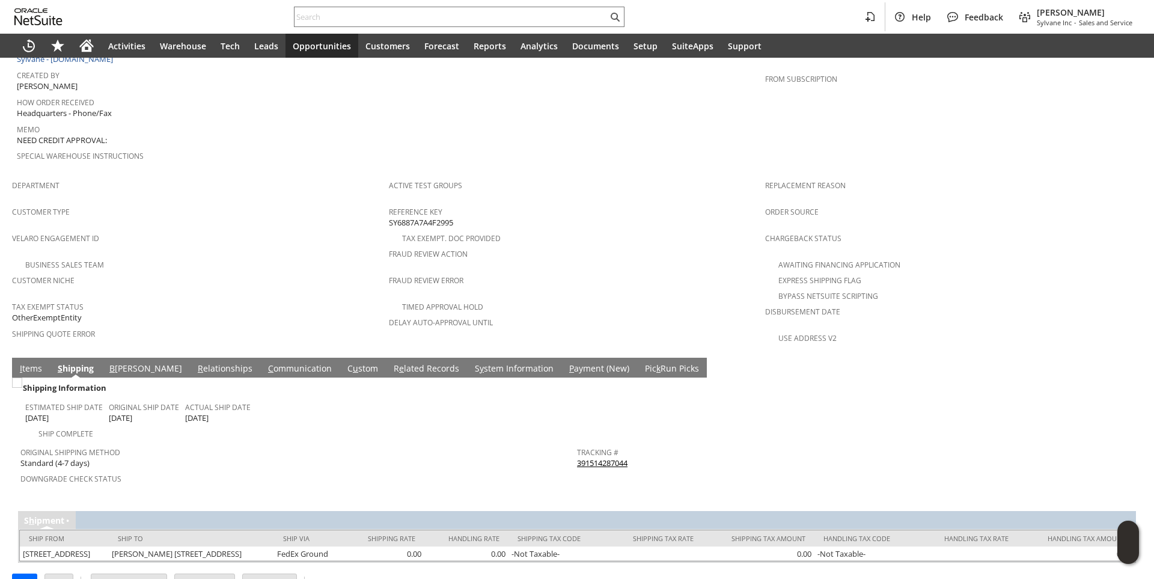
click at [593, 457] on link "391514287044" at bounding box center [602, 462] width 50 height 11
click at [315, 49] on span "Opportunities" at bounding box center [322, 45] width 58 height 11
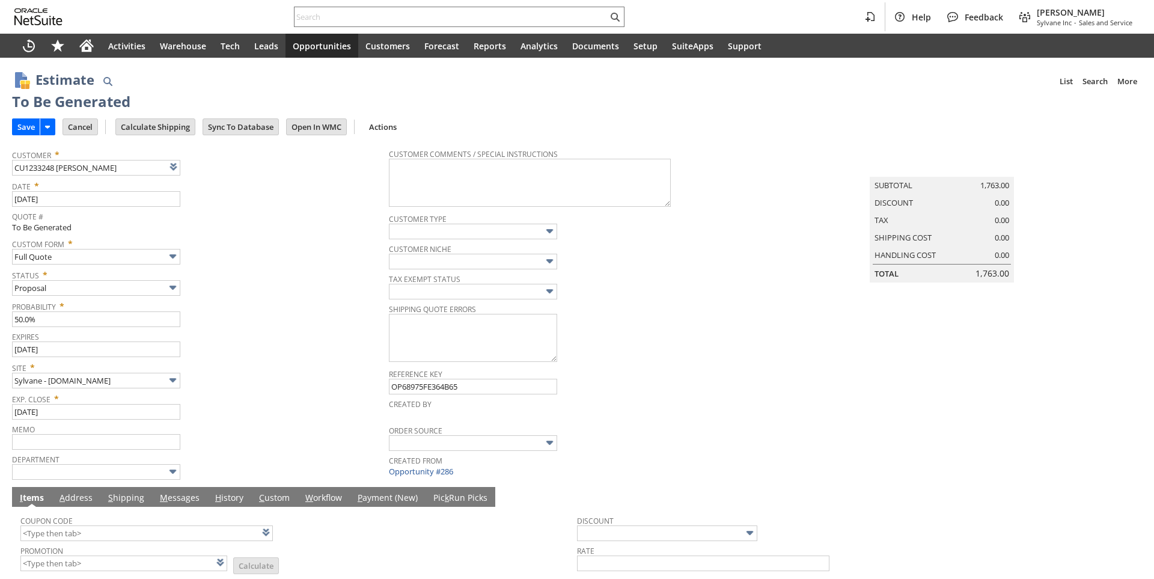
type input "Add"
type input "Copy Previous"
type input "Intelligent Recommendations¹⁰"
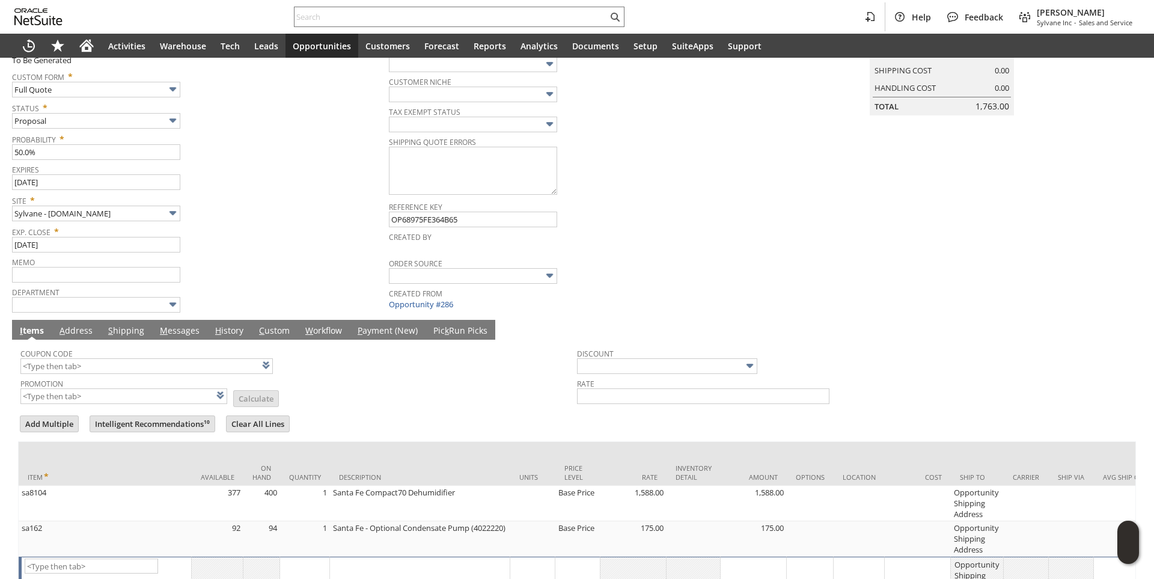
scroll to position [262, 0]
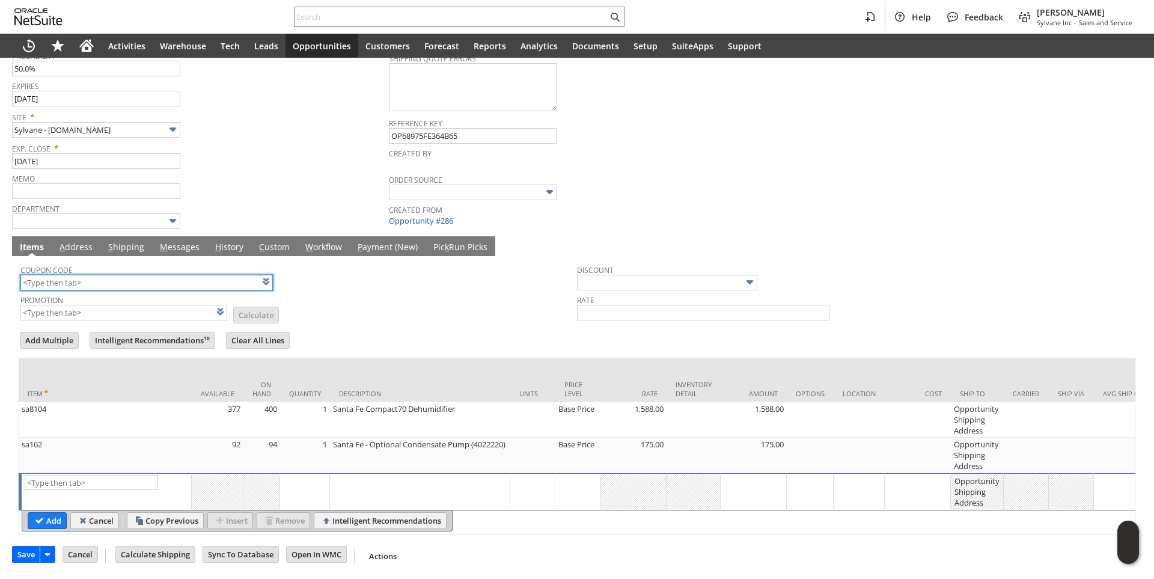
click at [76, 278] on input "text" at bounding box center [146, 283] width 252 height 16
drag, startPoint x: 424, startPoint y: 313, endPoint x: 415, endPoint y: 468, distance: 154.7
click at [424, 312] on td "Coupon Code hr285 Promotion List Calculate Discount Rate" at bounding box center [577, 290] width 1118 height 68
type input "HR285"
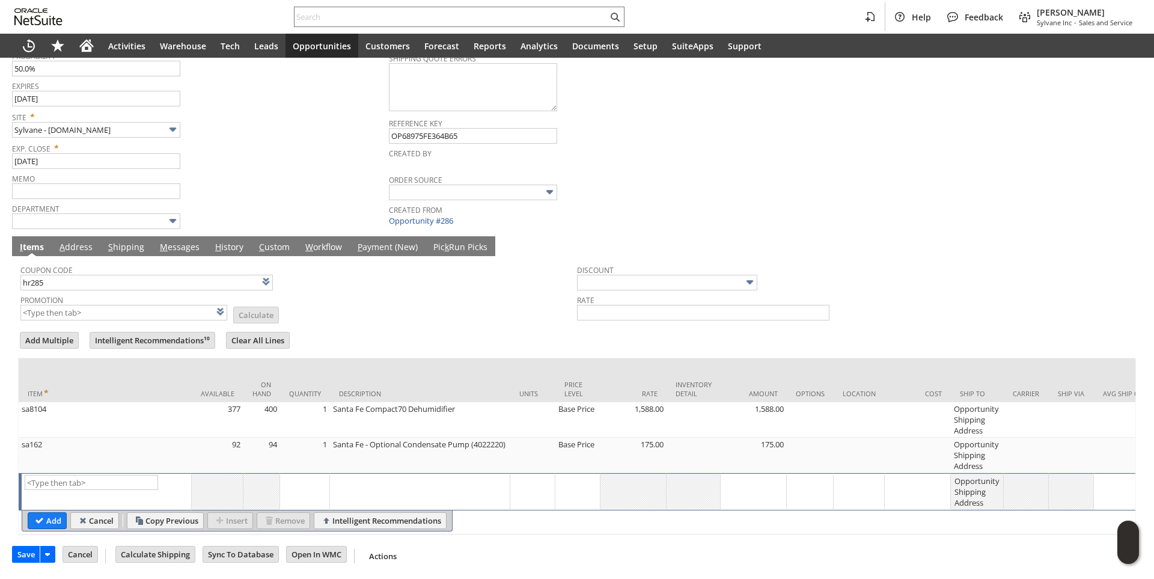
type input "Promo Code"
type input "-10.0%"
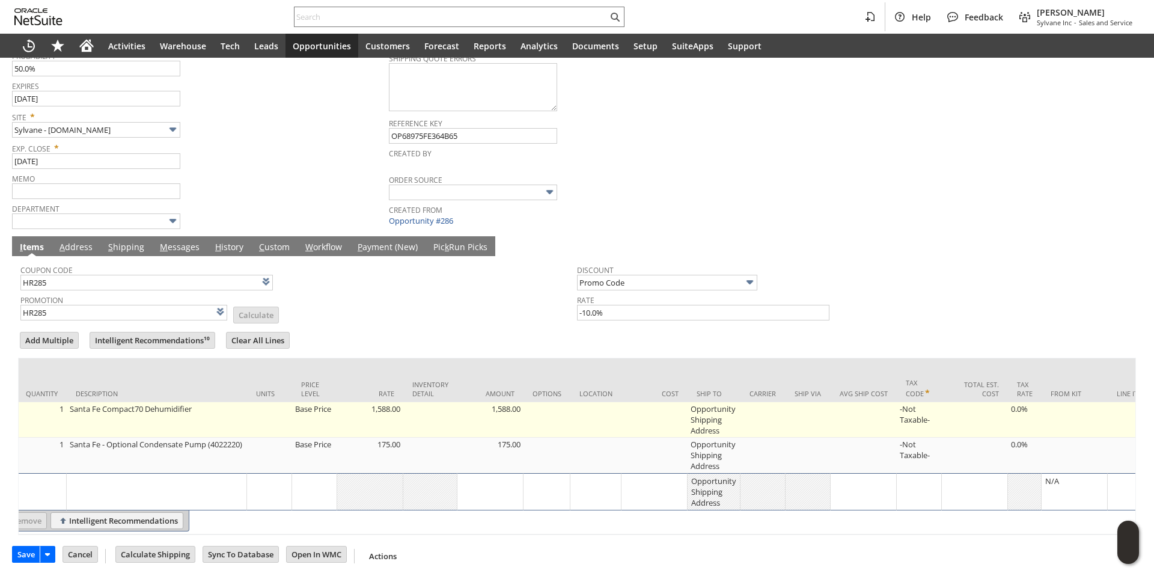
click at [719, 412] on td "Opportunity Shipping Address" at bounding box center [714, 419] width 53 height 35
type input "Opportunity Shipping Address"
type input "OK"
type input "Make Copy"
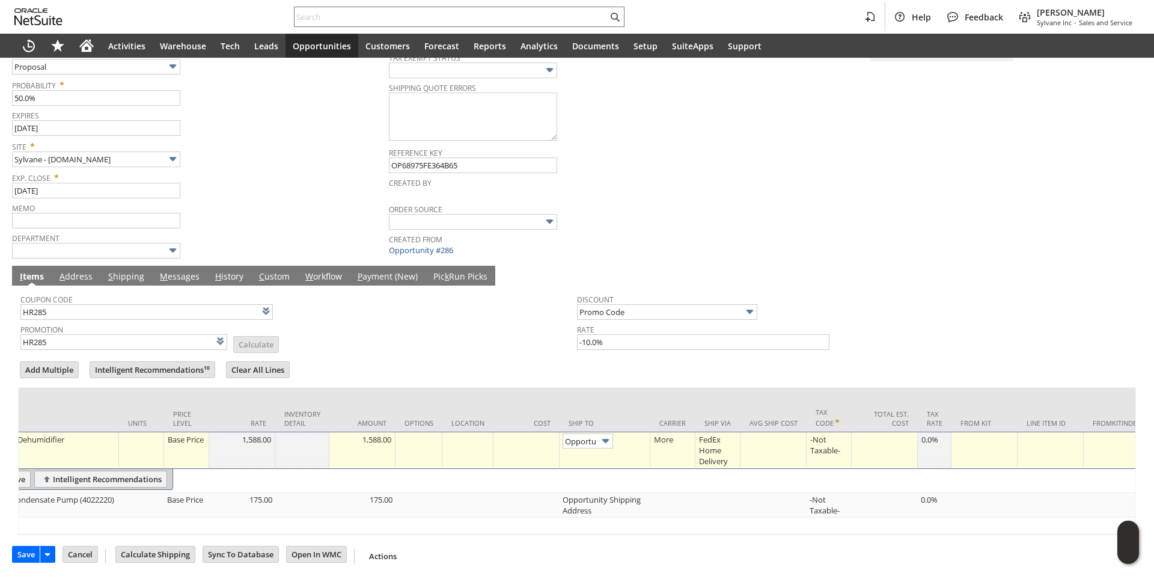
scroll to position [0, 75]
click at [640, 433] on link at bounding box center [638, 439] width 13 height 13
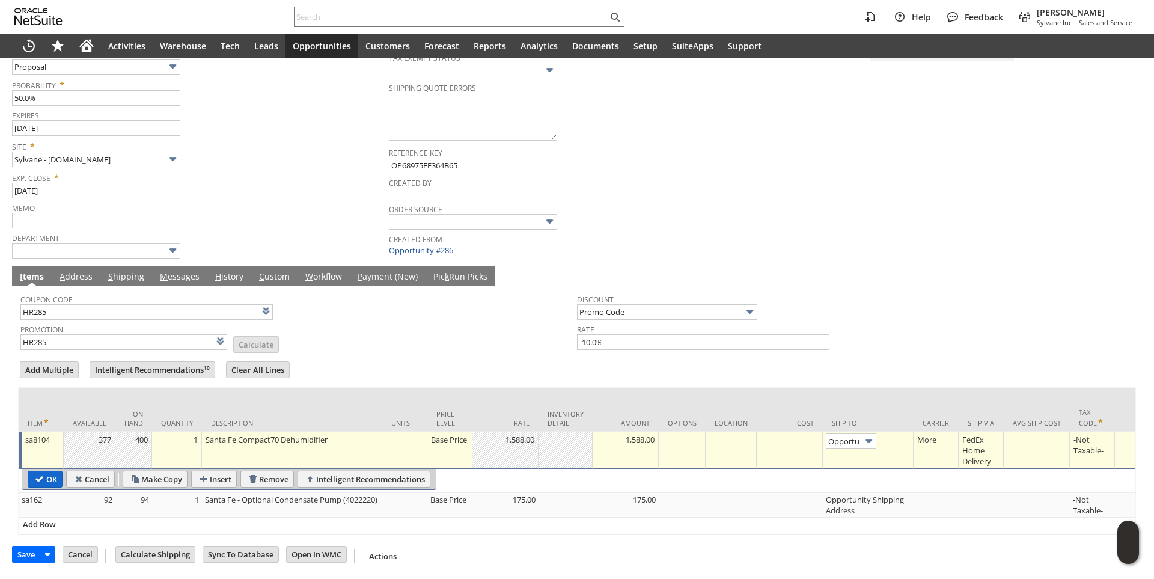
click at [48, 471] on input "OK" at bounding box center [45, 479] width 34 height 16
type input "Add"
type input "Copy Previous"
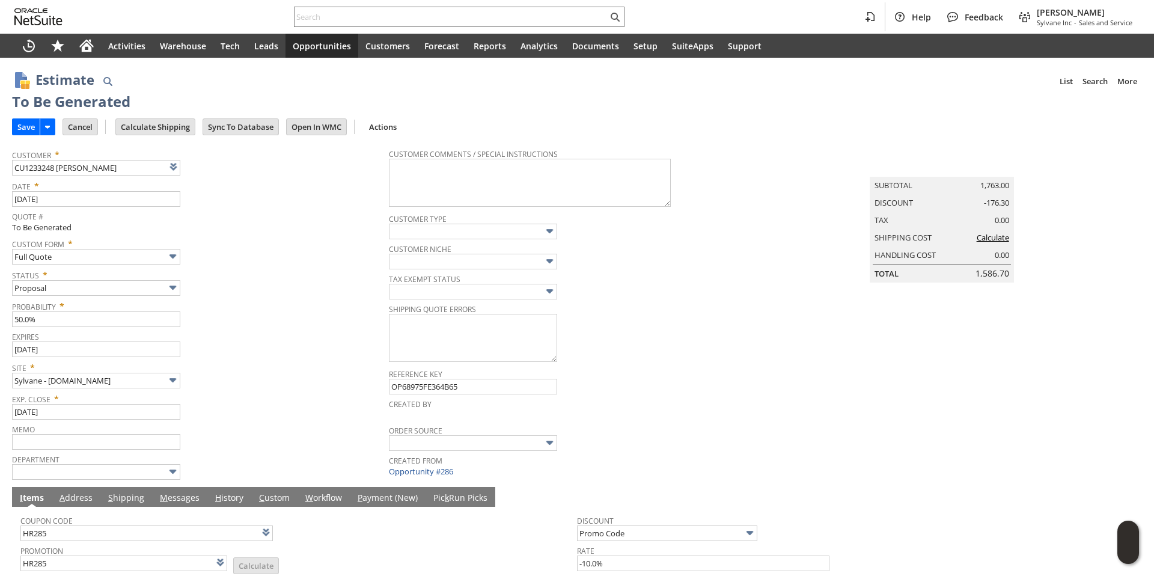
click at [159, 111] on div "To Be Generated" at bounding box center [577, 102] width 1130 height 21
click at [156, 124] on input "Calculate Shipping" at bounding box center [155, 127] width 79 height 16
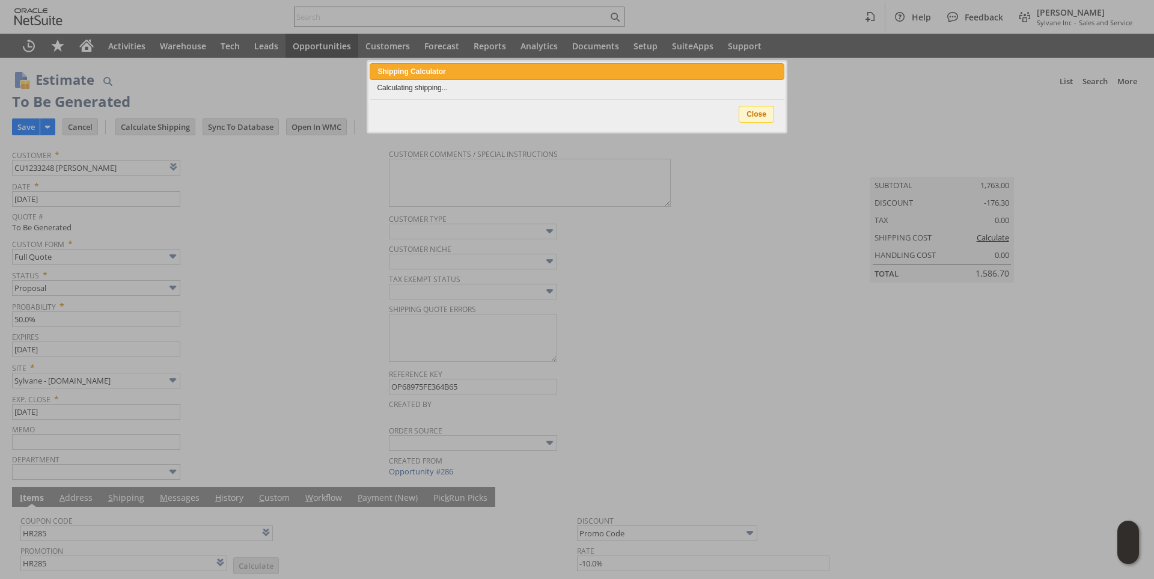
type input "NotExempt"
type input "Add"
type input "Copy Previous"
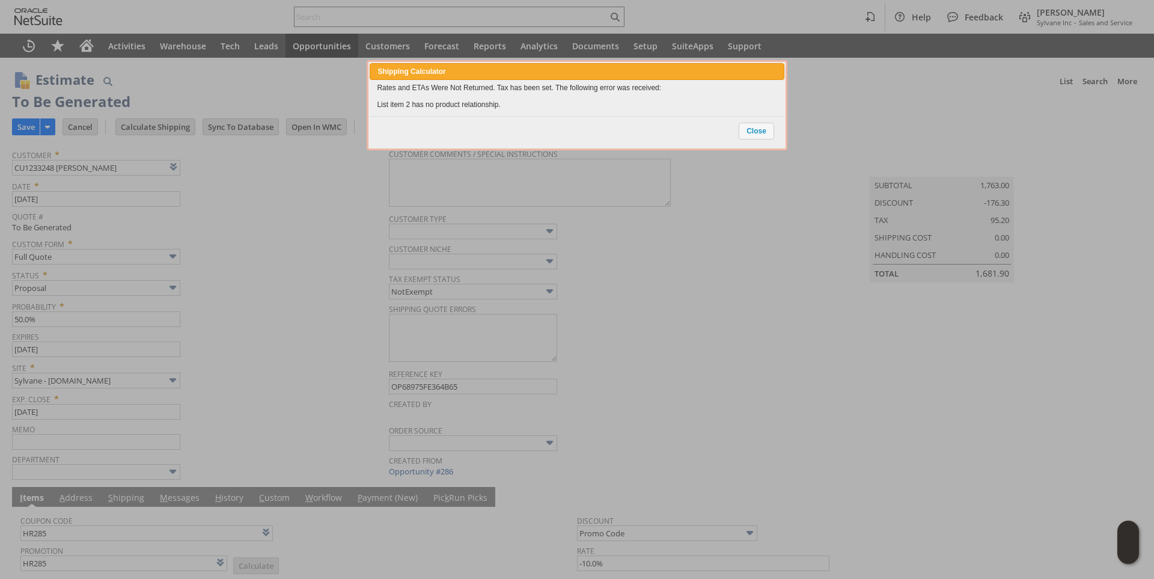
scroll to position [250, 0]
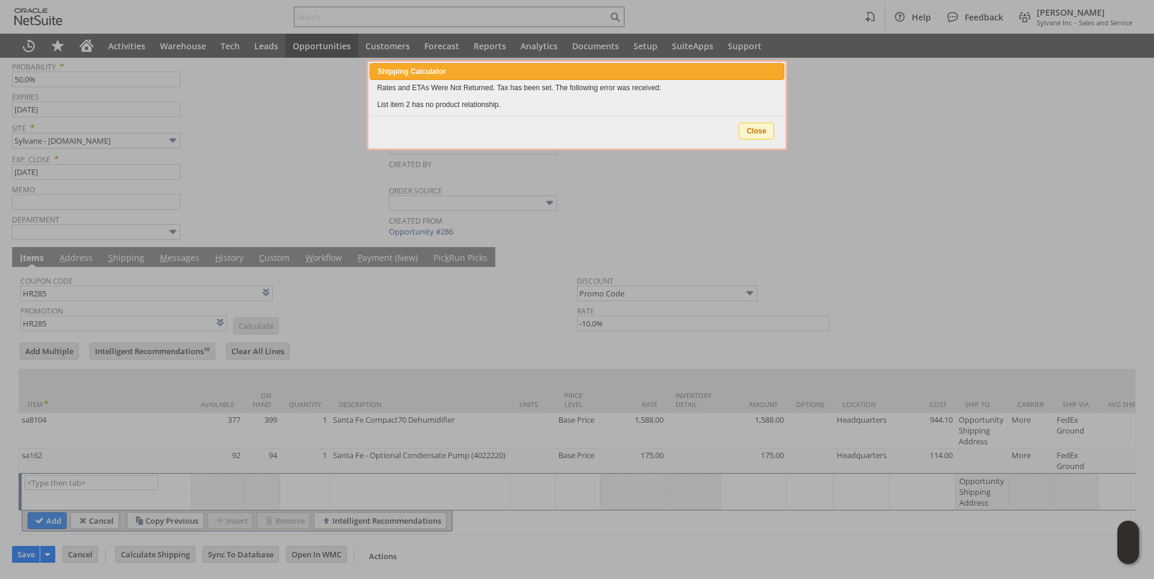
click at [750, 130] on span "Close" at bounding box center [756, 131] width 34 height 16
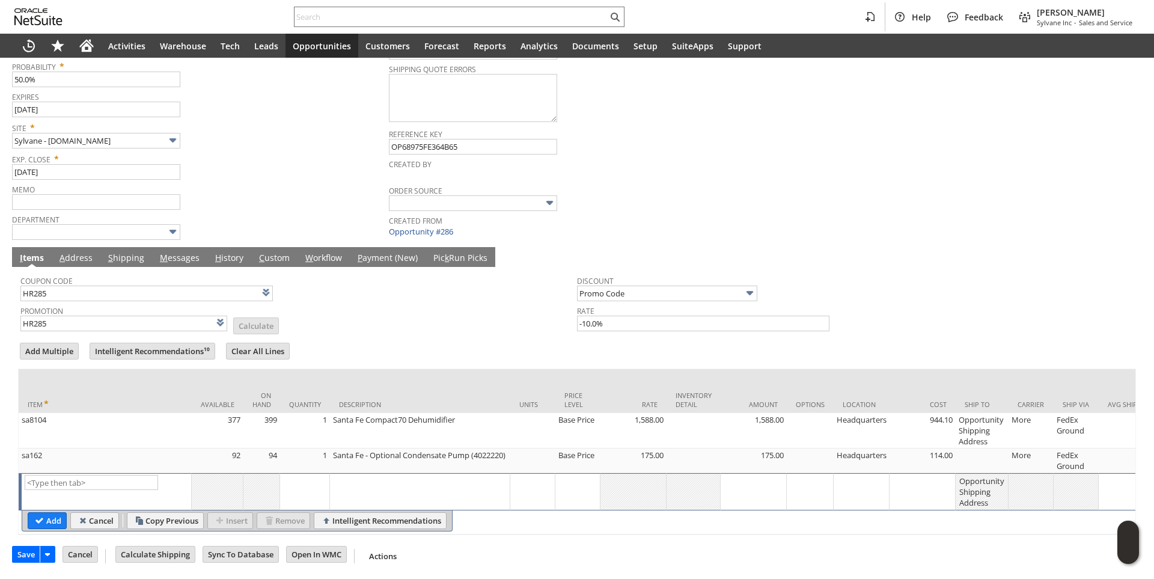
scroll to position [0, 0]
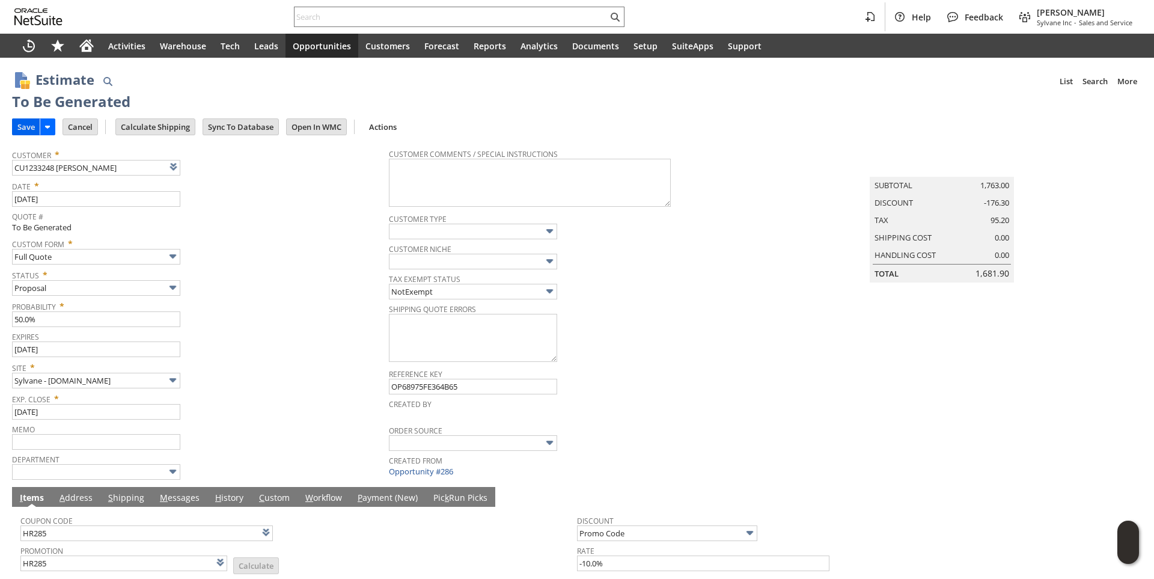
click at [27, 126] on input "Save" at bounding box center [26, 127] width 27 height 16
click at [34, 126] on input "Save" at bounding box center [26, 127] width 27 height 16
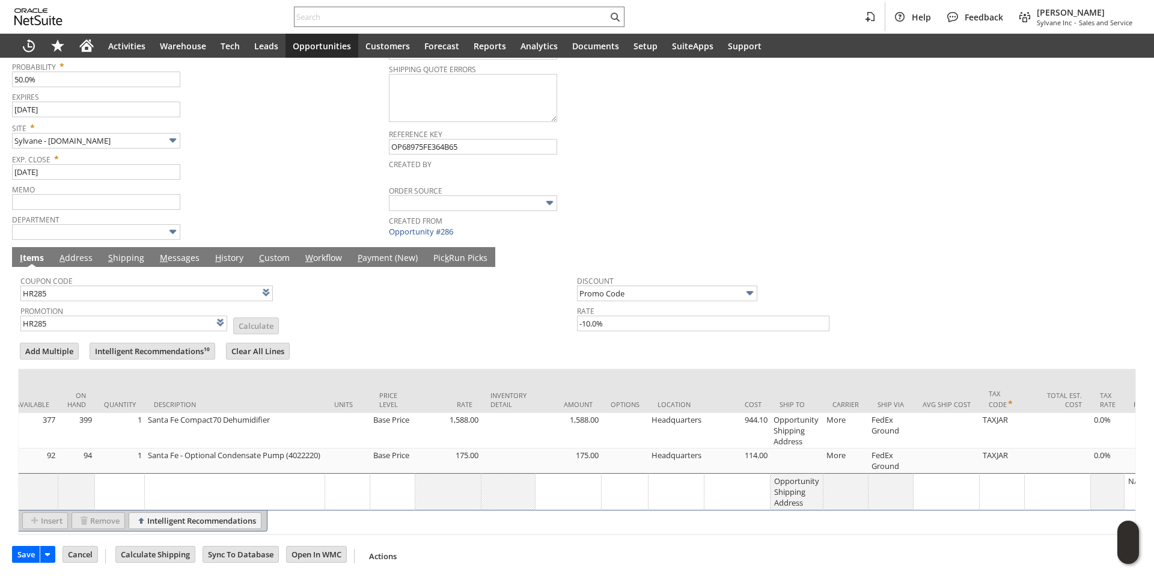
scroll to position [0, 228]
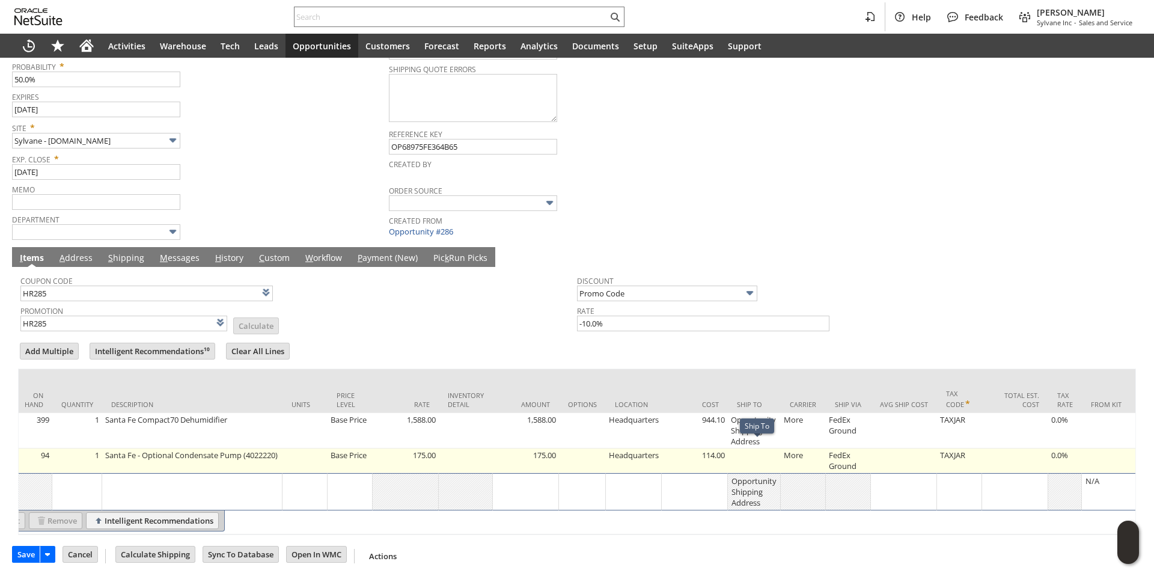
click at [757, 448] on td at bounding box center [754, 460] width 53 height 25
type input "OK"
type input "Make Copy"
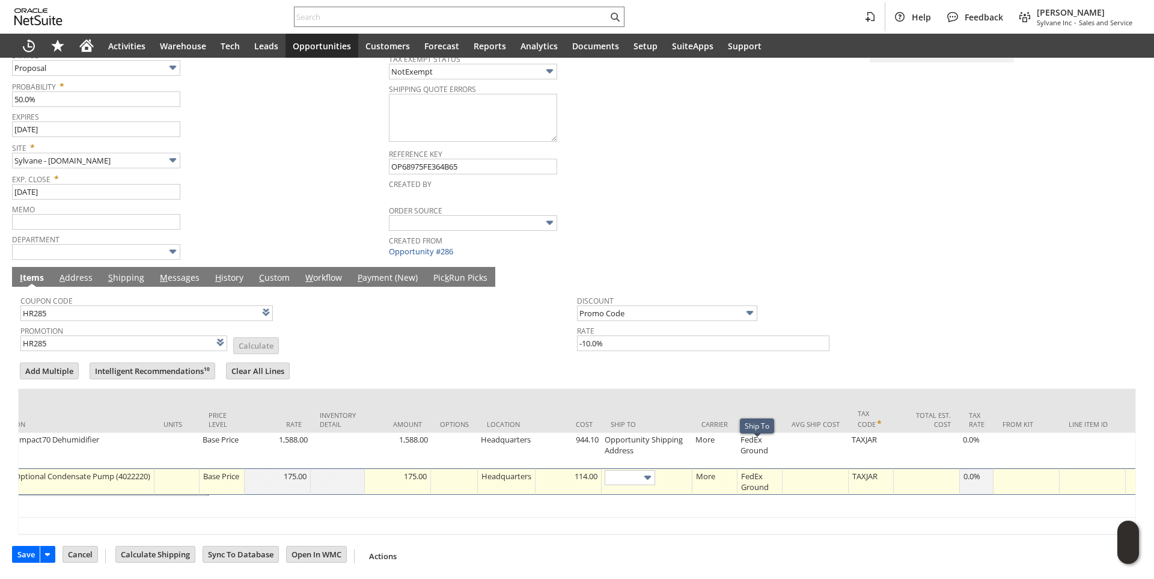
scroll to position [231, 0]
click at [749, 453] on td "FedEx Ground" at bounding box center [759, 450] width 45 height 35
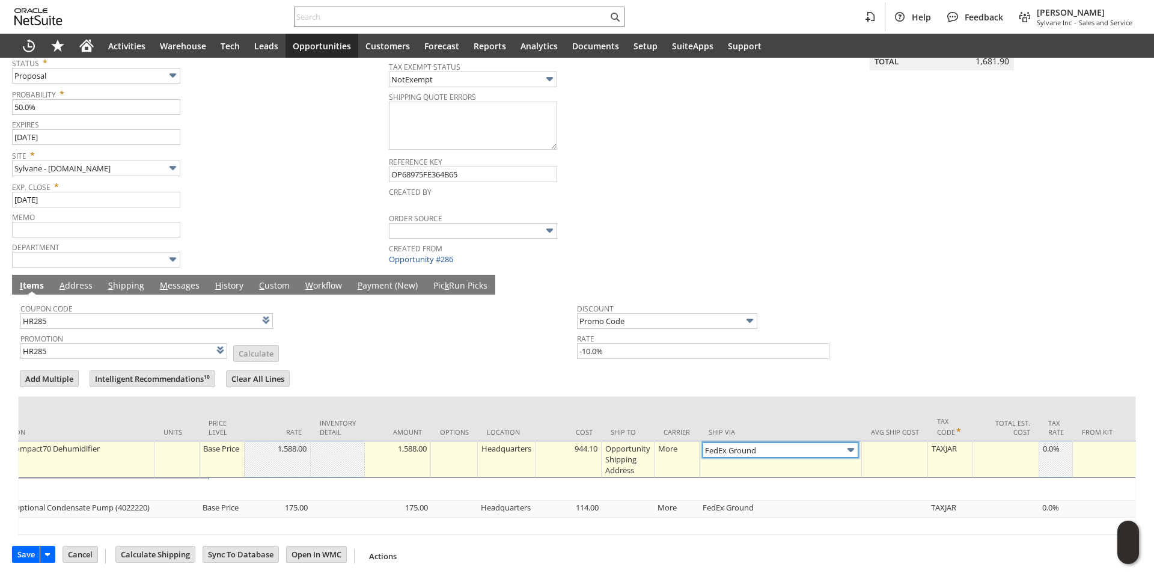
type input "FedEx Ground"
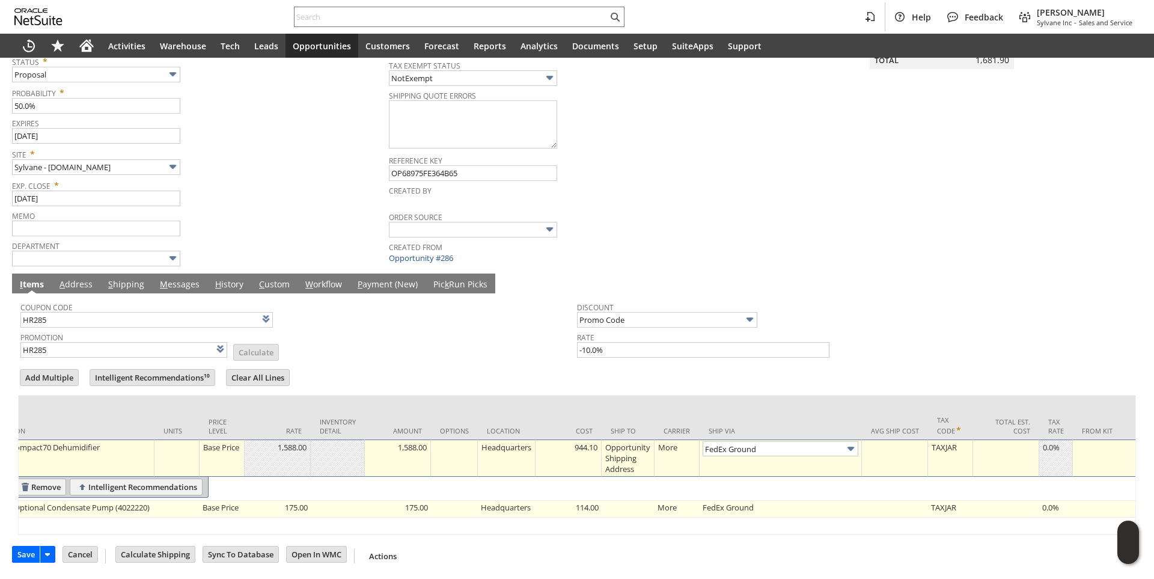
click at [617, 501] on td at bounding box center [628, 509] width 53 height 17
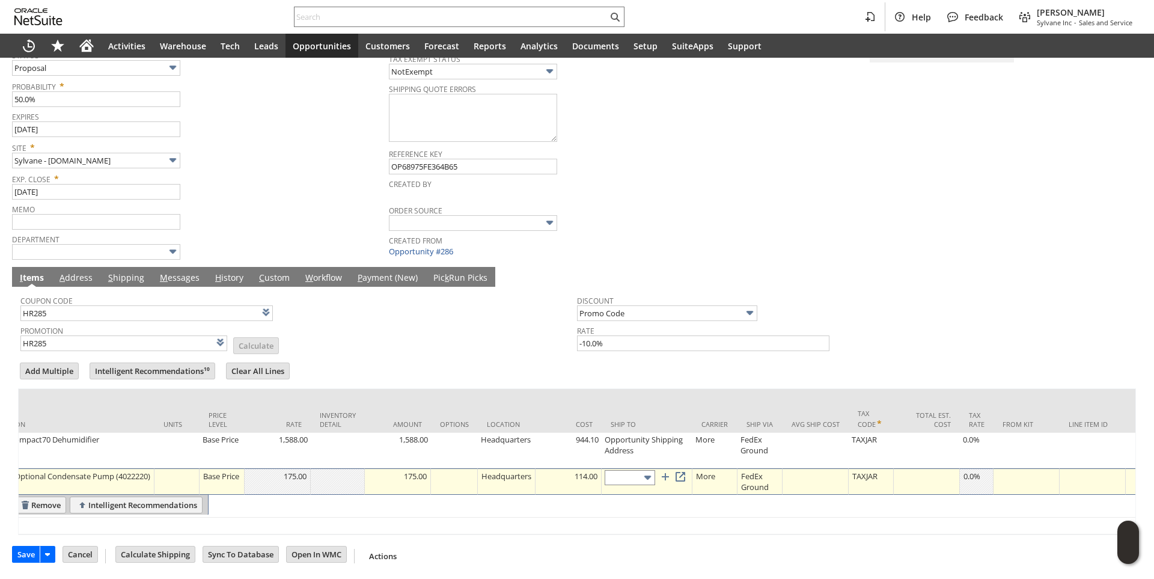
click at [621, 470] on input "text" at bounding box center [630, 477] width 50 height 15
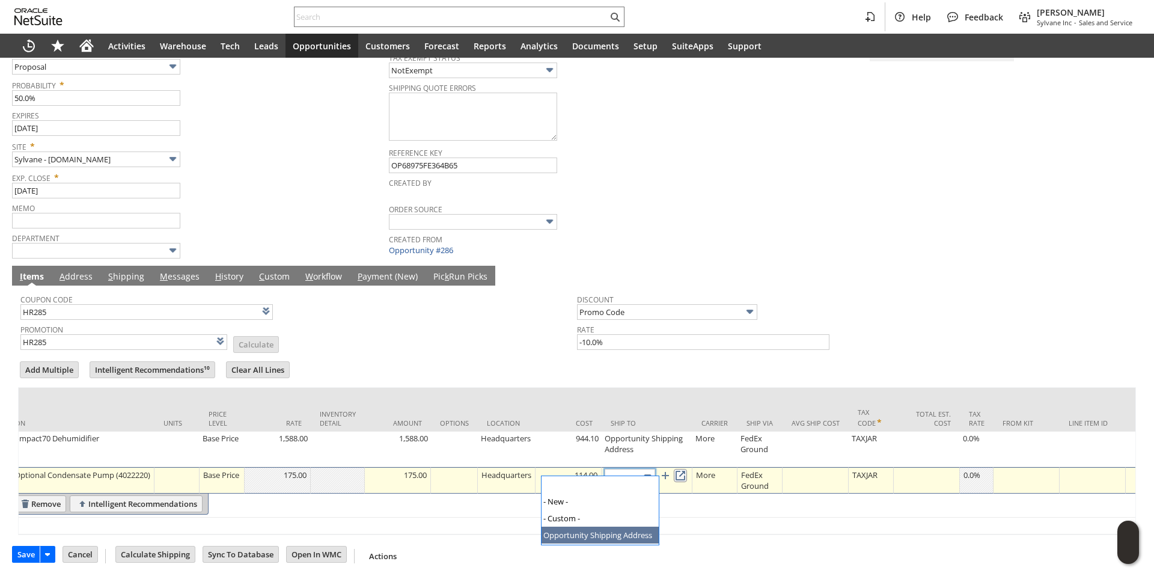
type input "Opportunity Shipping Address"
click at [687, 469] on link at bounding box center [680, 475] width 13 height 13
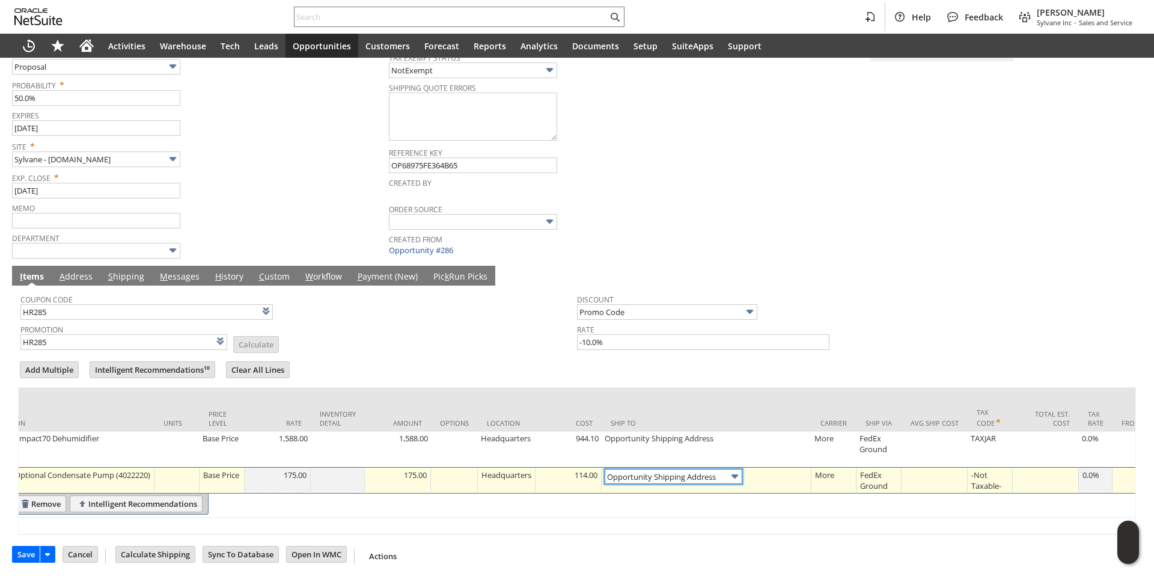
scroll to position [0, 0]
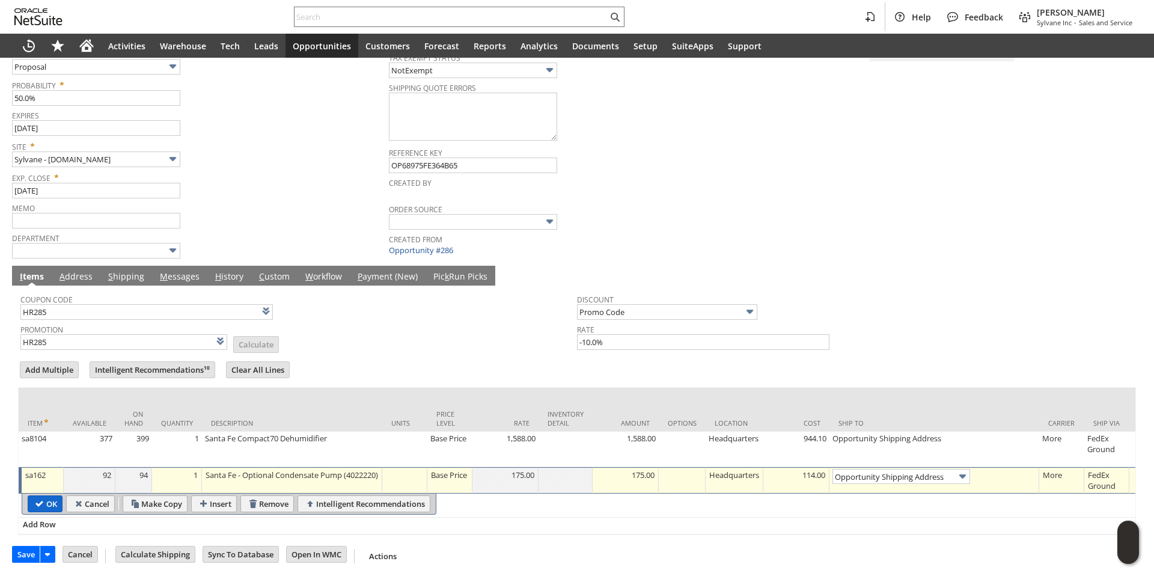
click at [39, 496] on input "OK" at bounding box center [45, 504] width 34 height 16
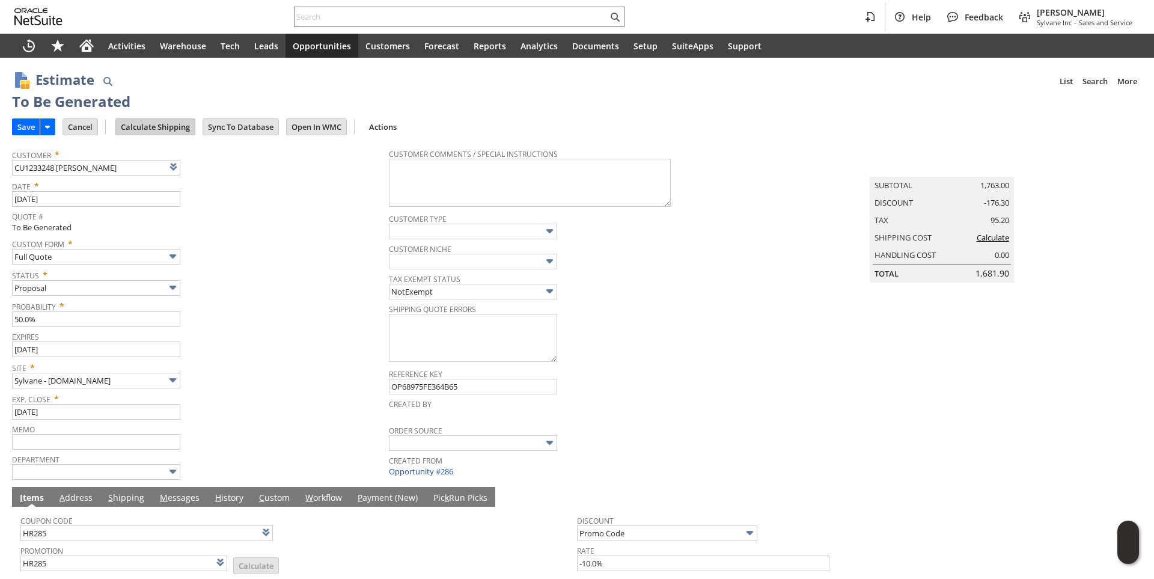
click at [174, 125] on input "Calculate Shipping" at bounding box center [155, 127] width 79 height 16
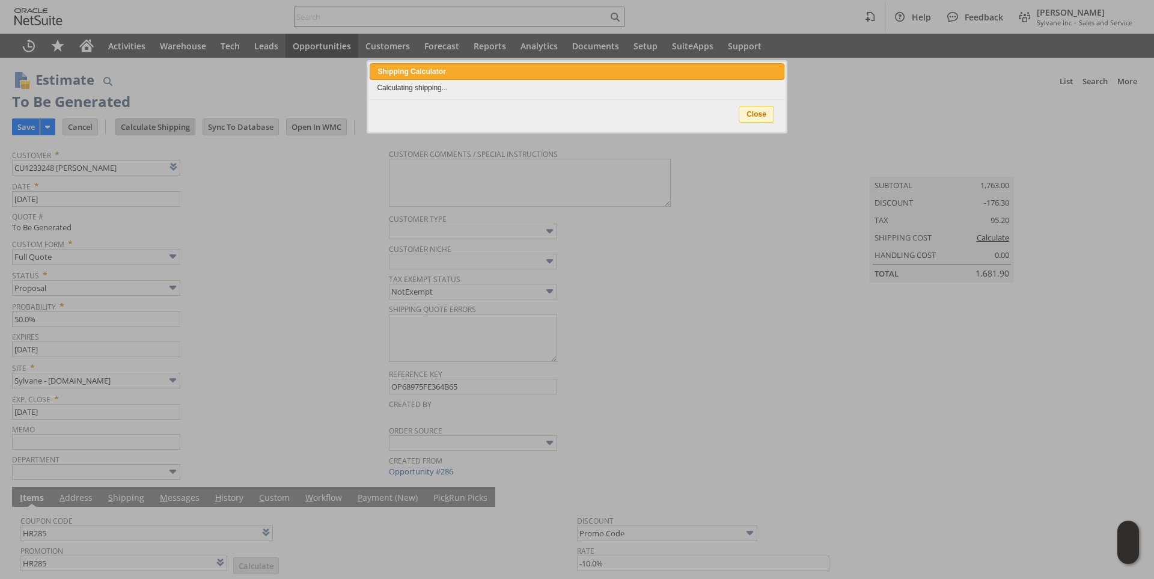
type input "Add"
type input "Copy Previous"
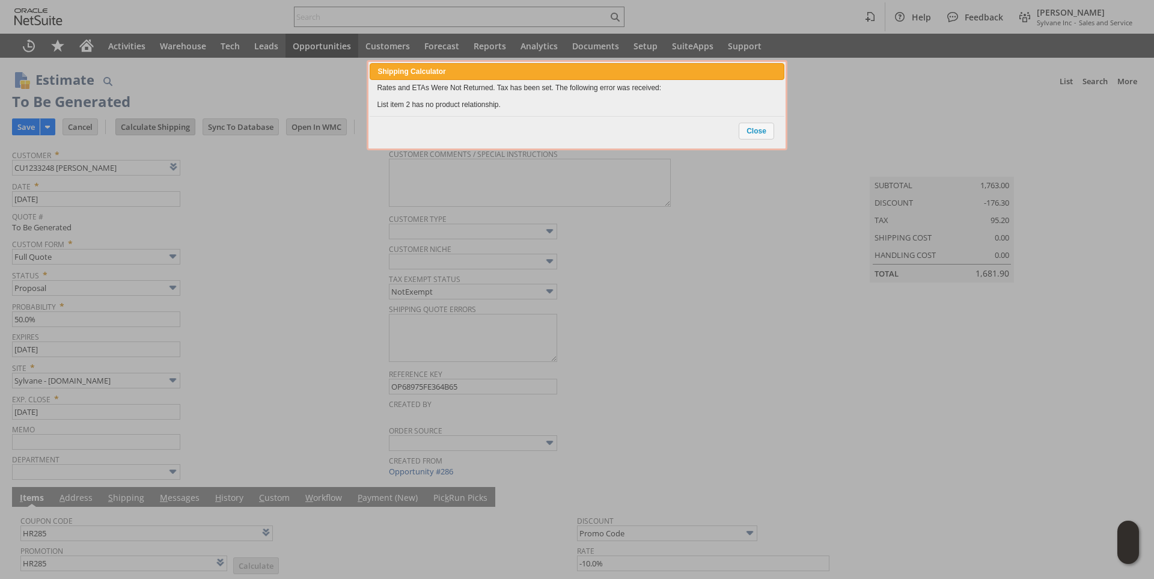
scroll to position [261, 0]
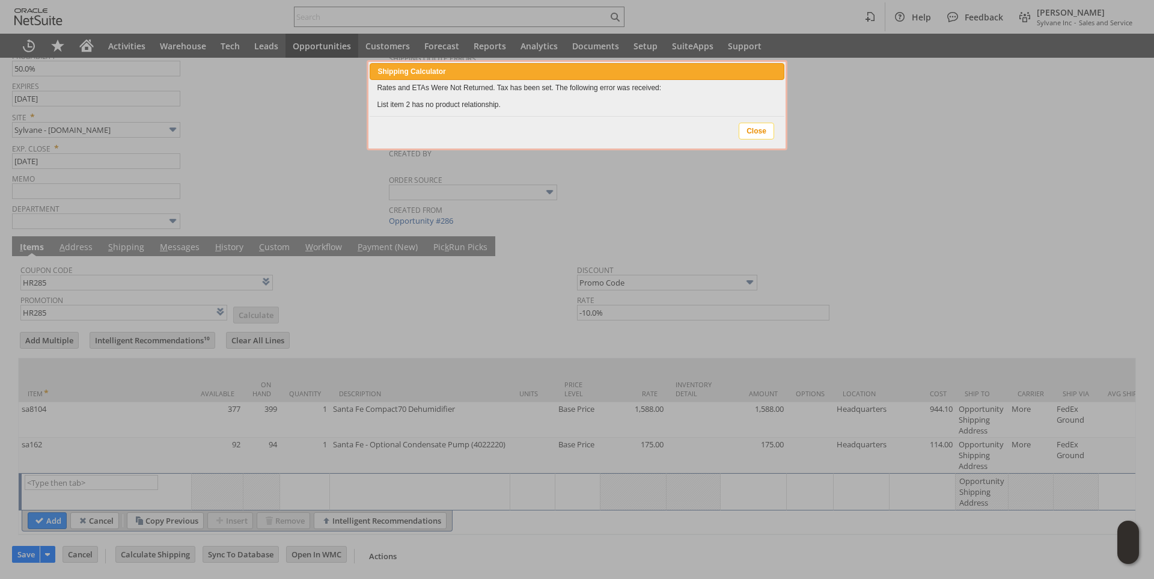
click at [756, 133] on span "Close" at bounding box center [756, 131] width 34 height 16
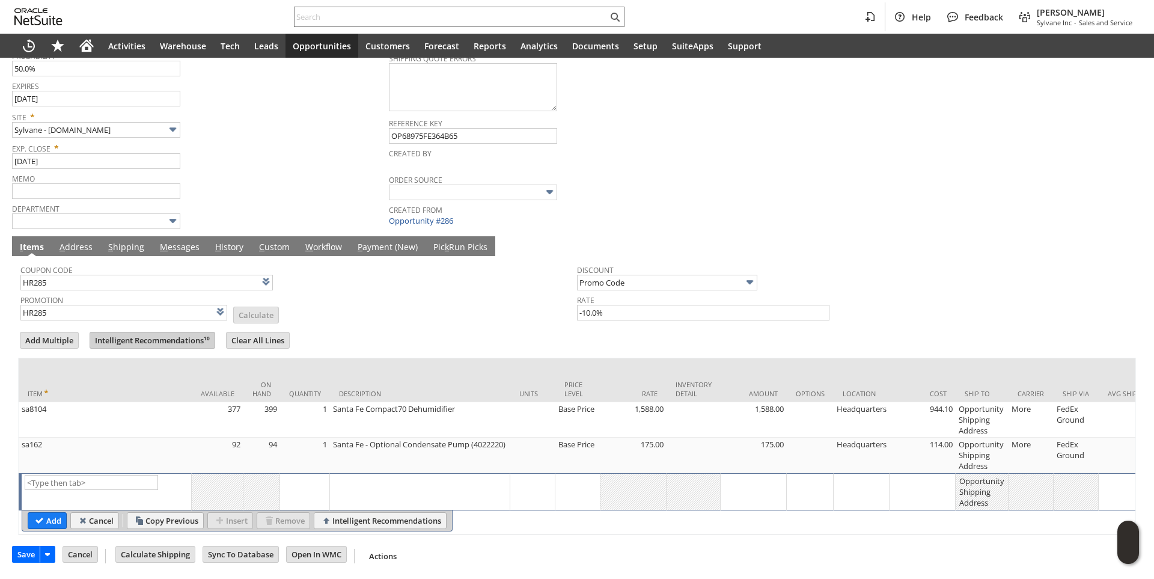
scroll to position [0, 0]
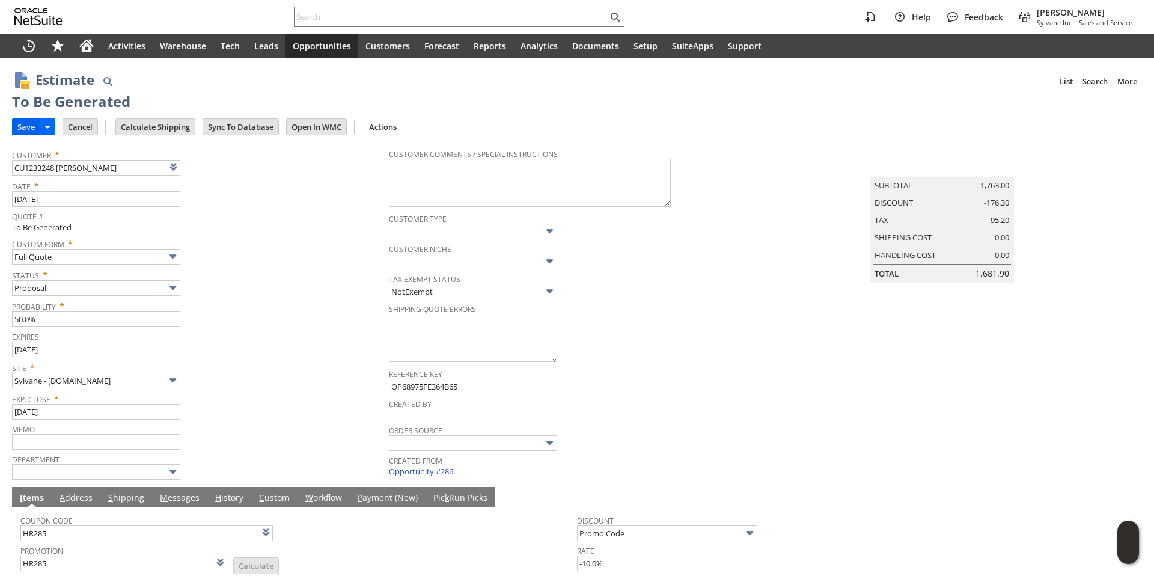
click at [26, 121] on input "Save" at bounding box center [26, 127] width 27 height 16
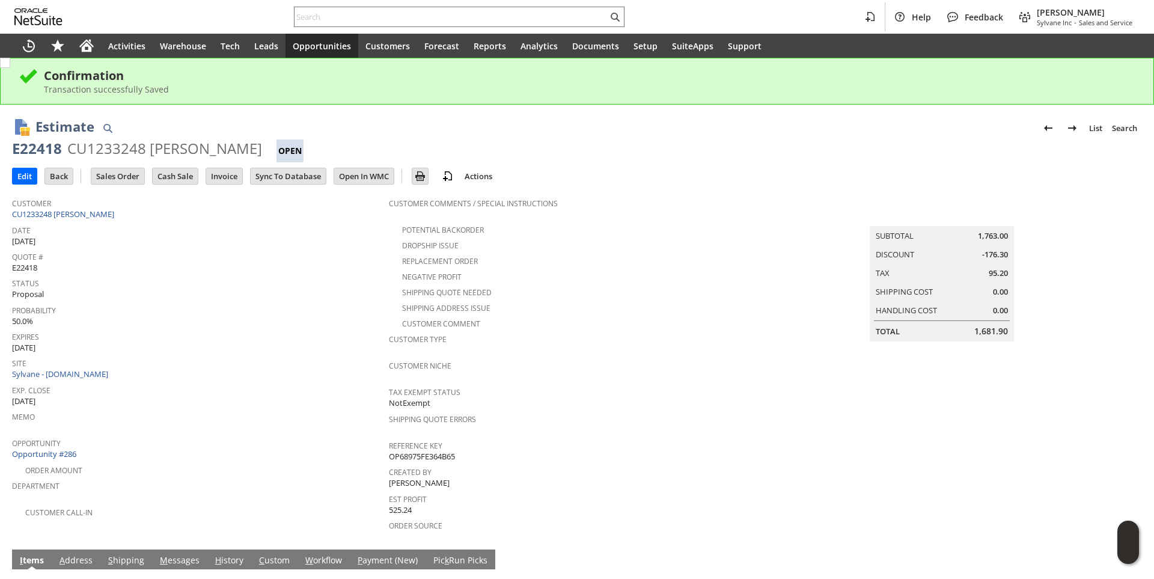
click at [309, 47] on span "Opportunities" at bounding box center [322, 45] width 58 height 11
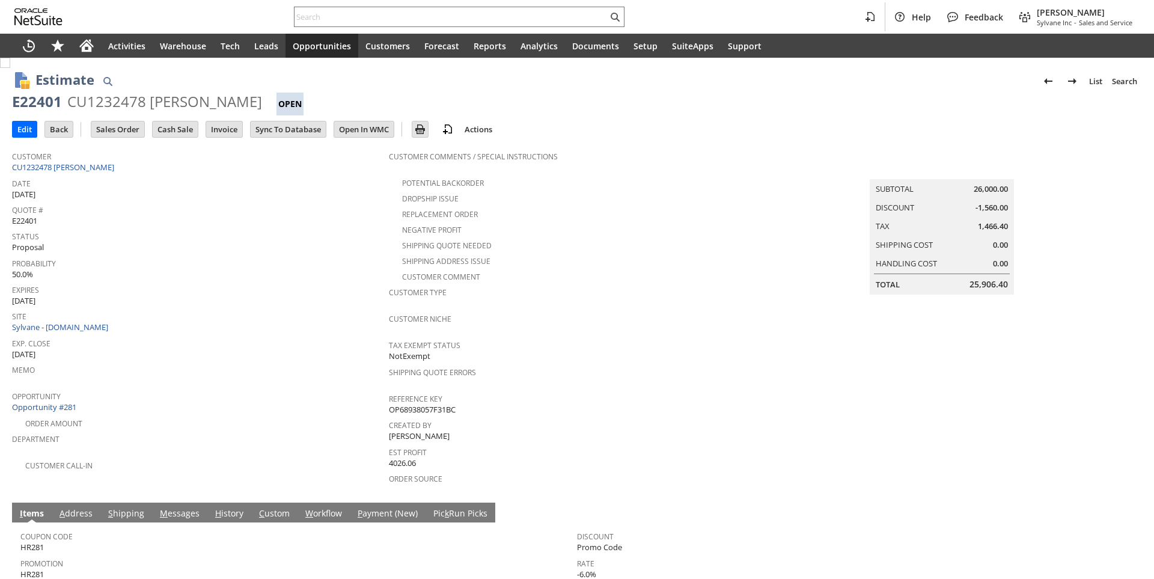
scroll to position [176, 0]
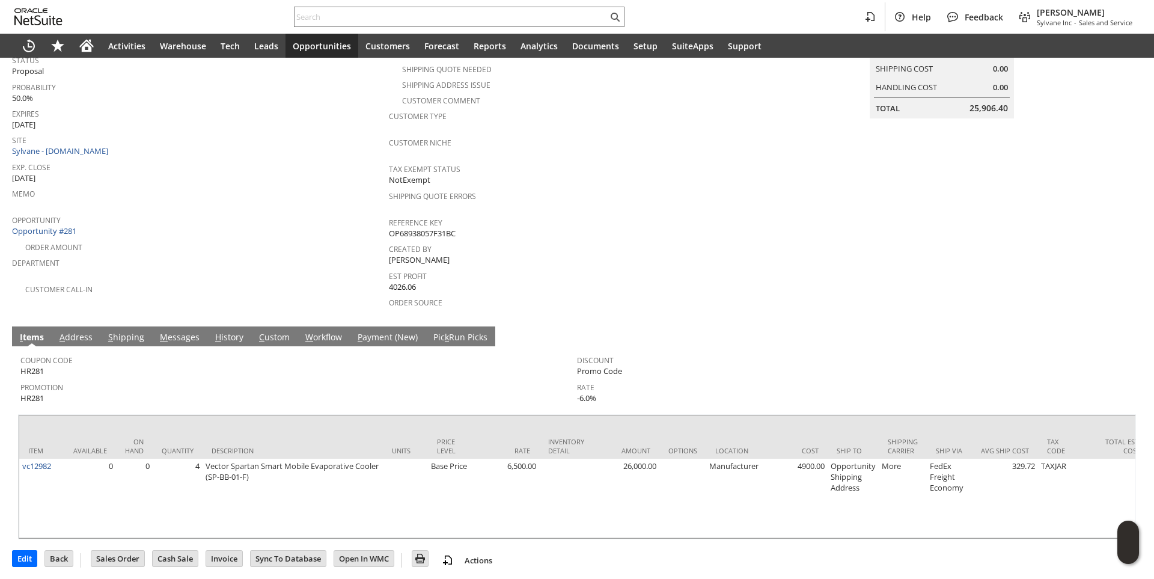
click at [231, 331] on link "H istory" at bounding box center [229, 337] width 34 height 13
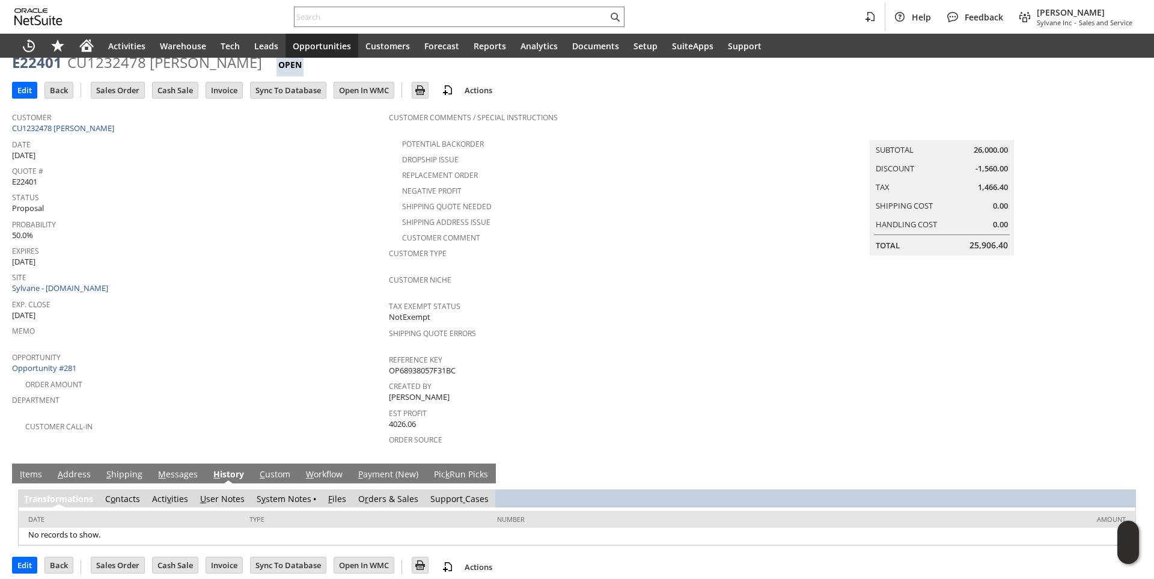
scroll to position [0, 0]
click at [287, 493] on link "S y stem Notes" at bounding box center [284, 498] width 55 height 11
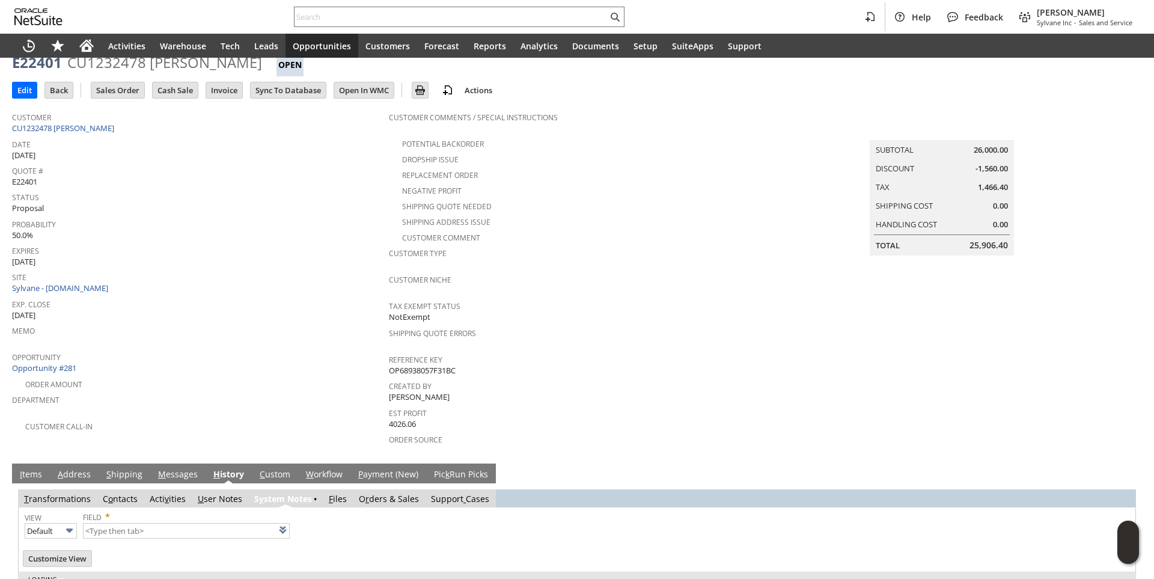
scroll to position [81, 0]
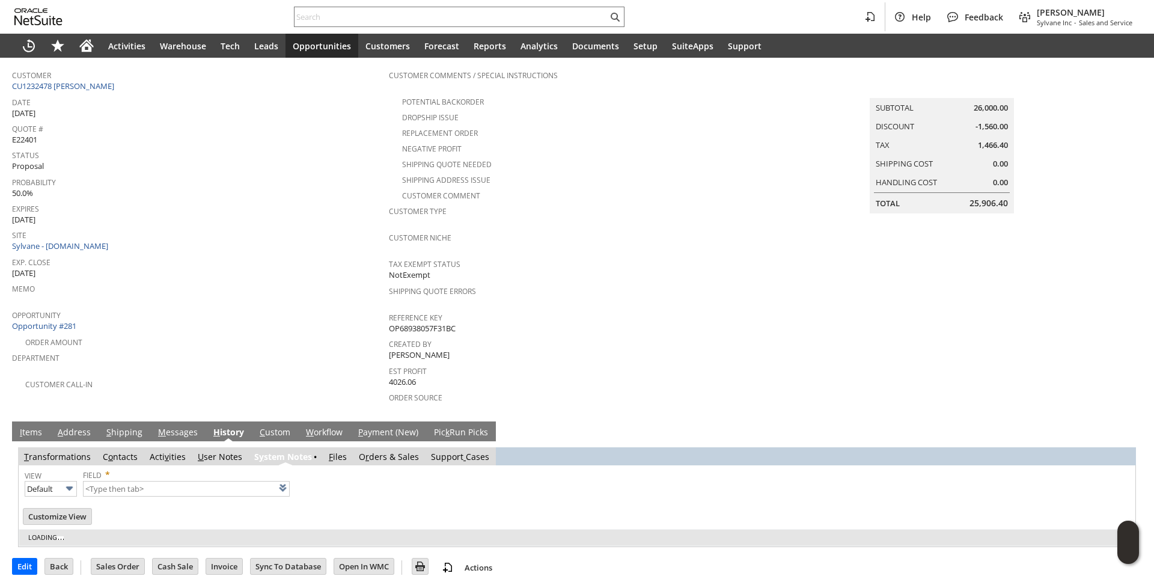
type input "1 to 25 of 53"
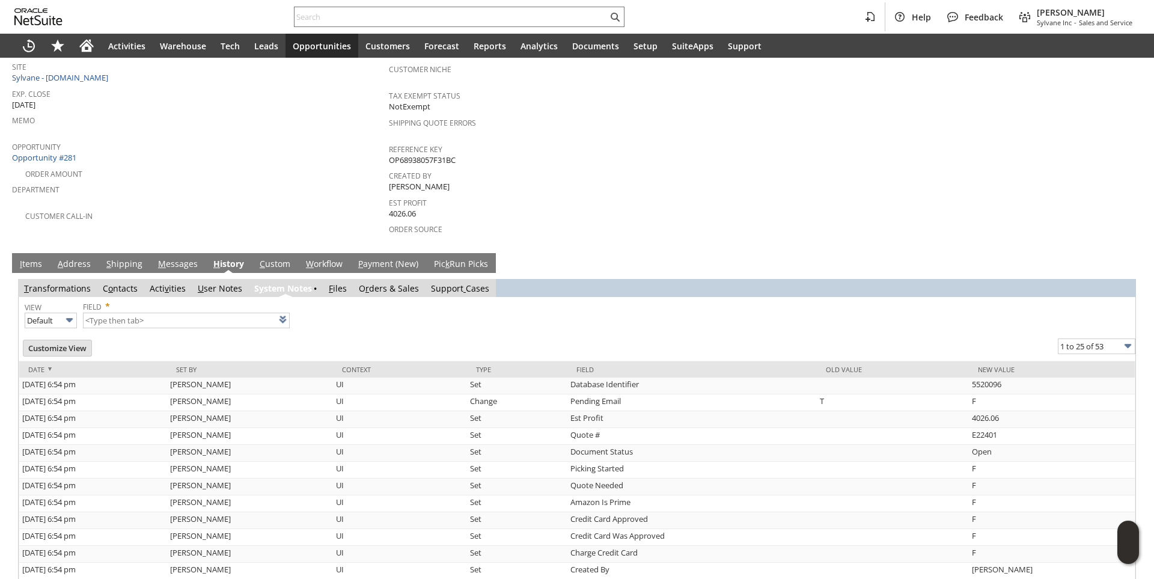
scroll to position [141, 0]
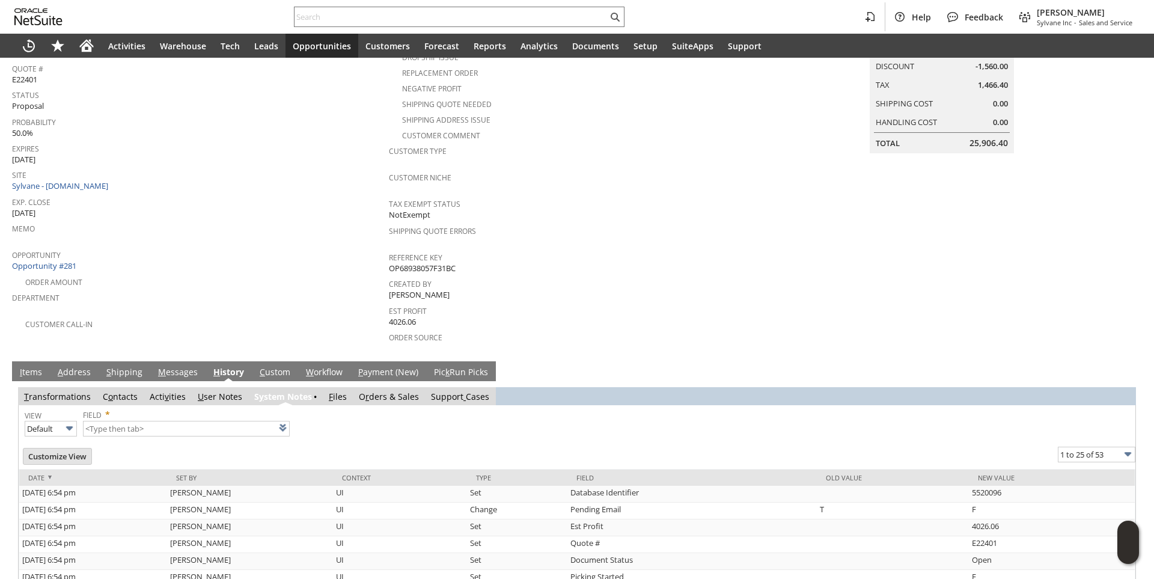
click at [38, 366] on link "I tems" at bounding box center [31, 372] width 28 height 13
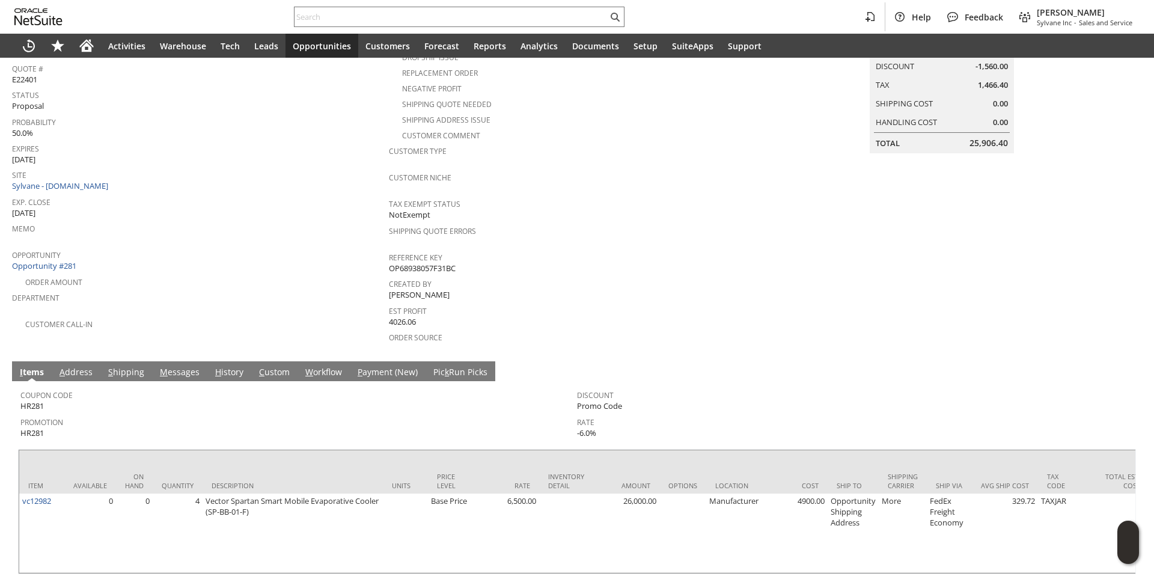
click at [247, 257] on div "Opportunity Opportunity #281" at bounding box center [197, 259] width 371 height 26
